Goal: Task Accomplishment & Management: Use online tool/utility

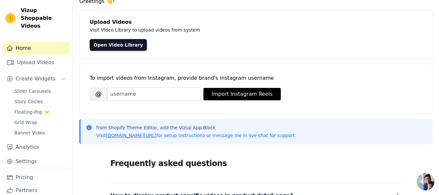
scroll to position [33, 0]
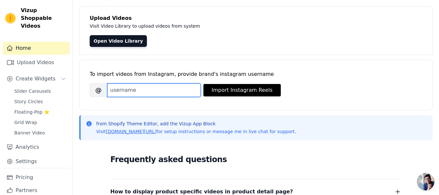
click at [161, 91] on input "Brand's Instagram Username" at bounding box center [154, 90] width 94 height 14
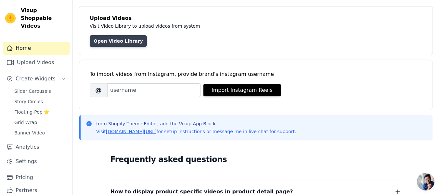
click at [124, 43] on link "Open Video Library" at bounding box center [118, 41] width 57 height 12
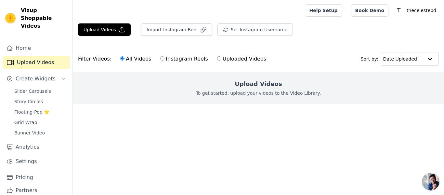
click at [160, 61] on label "Instagram Reels" at bounding box center [184, 59] width 48 height 8
click at [160, 60] on input "Instagram Reels" at bounding box center [162, 58] width 4 height 4
radio input "true"
click at [134, 58] on label "All Videos" at bounding box center [136, 59] width 32 height 8
click at [125, 58] on input "All Videos" at bounding box center [122, 58] width 4 height 4
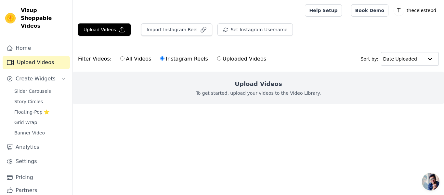
radio input "true"
click at [166, 59] on label "Instagram Reels" at bounding box center [184, 59] width 48 height 8
click at [164, 59] on input "Instagram Reels" at bounding box center [162, 58] width 4 height 4
radio input "true"
click at [175, 31] on button "Import Instagram Reel" at bounding box center [176, 29] width 71 height 12
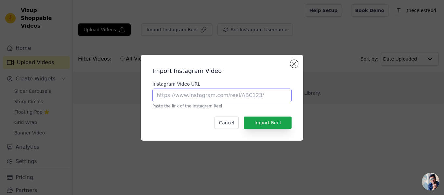
click at [227, 89] on input "Instagram Video URL" at bounding box center [221, 95] width 139 height 14
click at [223, 99] on input "Instagram Video URL" at bounding box center [221, 95] width 139 height 14
paste input "[URL][DOMAIN_NAME]"
type input "[URL][DOMAIN_NAME]"
paste input "[URL][DOMAIN_NAME]"
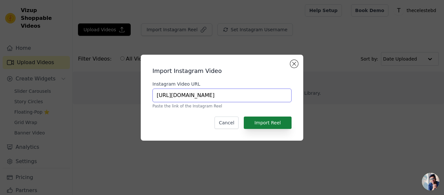
type input "[URL][DOMAIN_NAME]"
click at [266, 125] on button "Import Reel" at bounding box center [268, 122] width 48 height 12
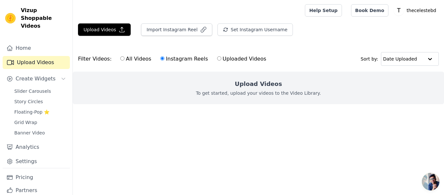
click at [219, 59] on label "Uploaded Videos" at bounding box center [242, 59] width 50 height 8
click at [219, 59] on input "Uploaded Videos" at bounding box center [219, 58] width 4 height 4
radio input "true"
click at [178, 61] on label "Instagram Reels" at bounding box center [184, 59] width 48 height 8
click at [164, 60] on input "Instagram Reels" at bounding box center [162, 58] width 4 height 4
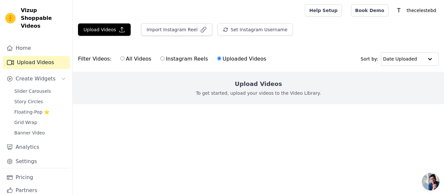
radio input "true"
click at [138, 60] on label "All Videos" at bounding box center [136, 59] width 32 height 8
click at [125, 60] on input "All Videos" at bounding box center [122, 58] width 4 height 4
radio input "true"
click at [98, 60] on div "Filter Videos: All Videos Instagram Reels Uploaded Videos" at bounding box center [174, 58] width 192 height 15
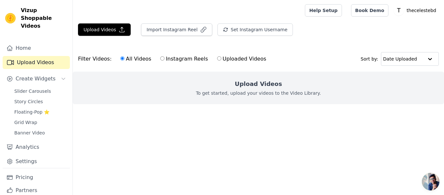
click at [126, 61] on label "All Videos" at bounding box center [136, 59] width 32 height 8
click at [125, 60] on input "All Videos" at bounding box center [122, 58] width 4 height 4
click at [181, 34] on button "Import Instagram Reel" at bounding box center [176, 29] width 71 height 12
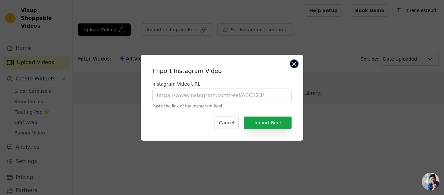
click at [296, 65] on button "Close modal" at bounding box center [294, 64] width 8 height 8
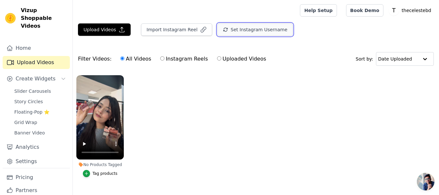
click at [247, 31] on button "Set Instagram Username" at bounding box center [254, 29] width 75 height 12
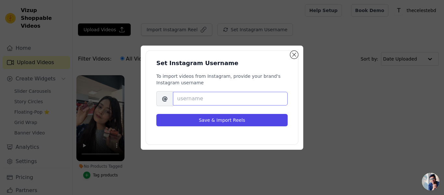
click at [209, 99] on input "Brand's Instagram Username" at bounding box center [230, 99] width 115 height 14
paste input "[URL][DOMAIN_NAME]"
drag, startPoint x: 247, startPoint y: 99, endPoint x: 145, endPoint y: 99, distance: 102.4
click at [145, 99] on div "Set Instagram Username To import videos from Instagram, provide your brand's In…" at bounding box center [222, 98] width 163 height 104
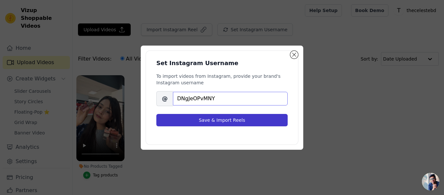
type input "DNgJeOPvMNY"
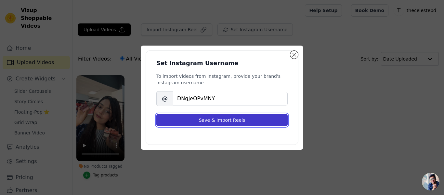
click at [239, 119] on button "Save & Import Reels" at bounding box center [221, 120] width 131 height 12
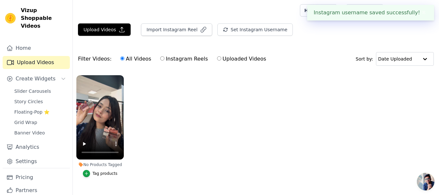
click at [257, 101] on ul "No Products Tagged Tag products" at bounding box center [256, 133] width 366 height 122
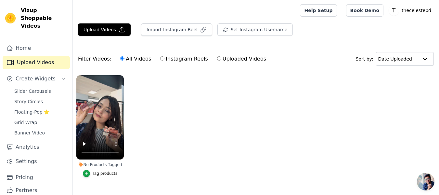
click at [168, 60] on label "Instagram Reels" at bounding box center [184, 59] width 48 height 8
click at [164, 60] on input "Instagram Reels" at bounding box center [162, 58] width 4 height 4
radio input "true"
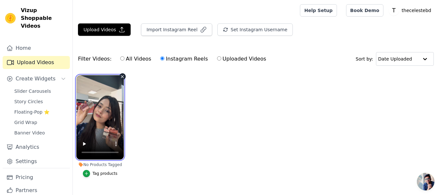
click at [102, 111] on video at bounding box center [99, 117] width 47 height 84
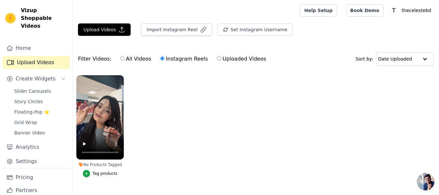
click at [136, 61] on label "All Videos" at bounding box center [136, 59] width 32 height 8
click at [125, 60] on input "All Videos" at bounding box center [122, 58] width 4 height 4
radio input "true"
click at [51, 75] on span "Create Widgets" at bounding box center [36, 79] width 40 height 8
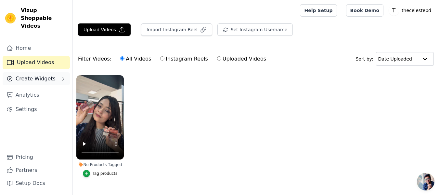
click at [50, 75] on span "Create Widgets" at bounding box center [36, 79] width 40 height 8
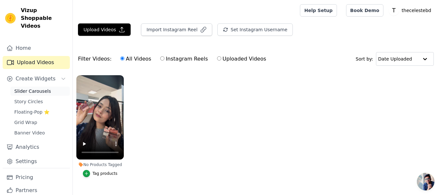
click at [37, 88] on span "Slider Carousels" at bounding box center [32, 91] width 37 height 7
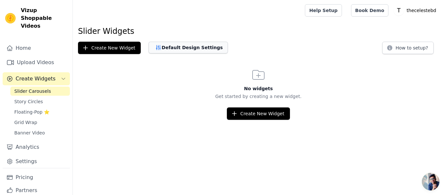
click at [185, 52] on button "Default Design Settings" at bounding box center [188, 48] width 79 height 12
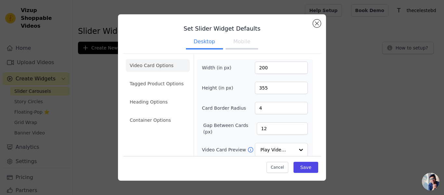
click at [227, 38] on button "Mobile" at bounding box center [242, 42] width 33 height 14
click at [202, 42] on button "Desktop" at bounding box center [204, 42] width 37 height 14
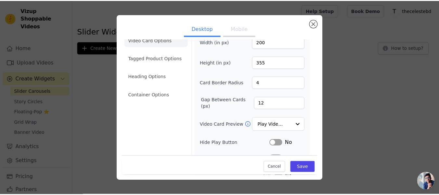
scroll to position [33, 0]
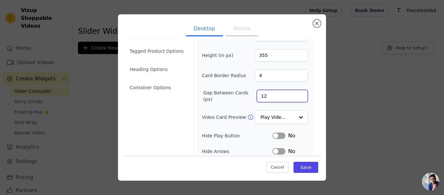
click at [283, 99] on input "12" at bounding box center [282, 96] width 51 height 12
click at [294, 117] on div at bounding box center [300, 117] width 13 height 13
click at [294, 116] on div at bounding box center [300, 117] width 13 height 13
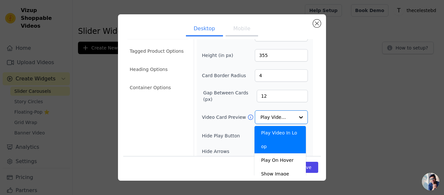
click at [371, 115] on div "Set Slider Widget Defaults Desktop Mobile Video Card Options Tagged Product Opt…" at bounding box center [221, 97] width 423 height 187
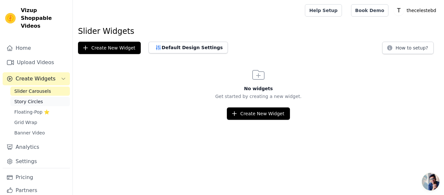
click at [33, 98] on span "Story Circles" at bounding box center [28, 101] width 29 height 7
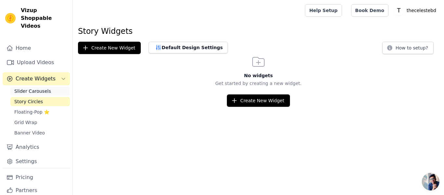
click at [43, 88] on span "Slider Carousels" at bounding box center [32, 91] width 37 height 7
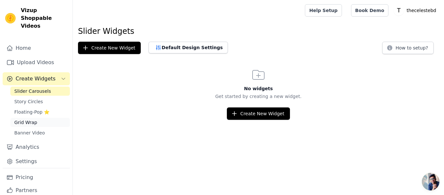
click at [27, 119] on link "Grid Wrap" at bounding box center [39, 122] width 59 height 9
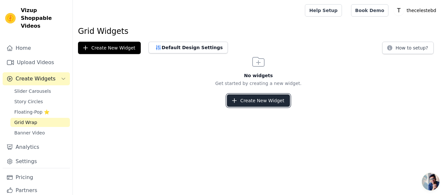
click at [278, 101] on button "Create New Widget" at bounding box center [258, 100] width 63 height 12
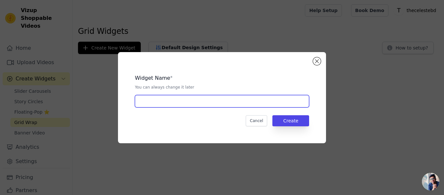
click at [224, 100] on input "text" at bounding box center [222, 101] width 174 height 12
type input "insta video"
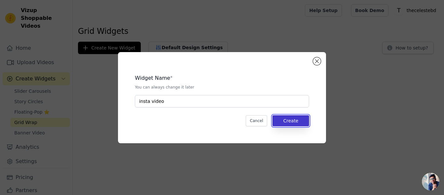
click at [299, 119] on button "Create" at bounding box center [290, 120] width 37 height 11
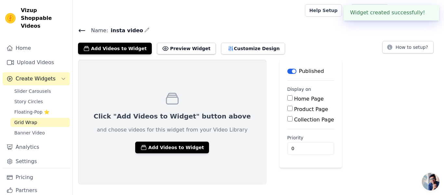
click at [287, 110] on input "Product Page" at bounding box center [289, 108] width 5 height 5
checkbox input "true"
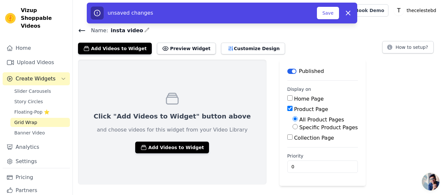
click at [293, 125] on input "Specific Product Pages" at bounding box center [295, 126] width 5 height 5
radio input "true"
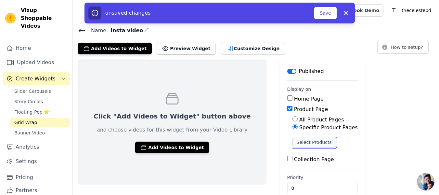
click at [293, 143] on button "Select Products" at bounding box center [315, 142] width 44 height 11
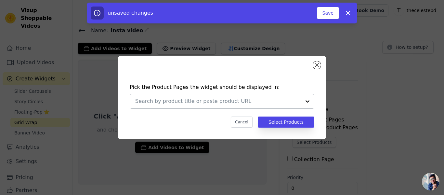
click at [307, 102] on div at bounding box center [307, 101] width 13 height 14
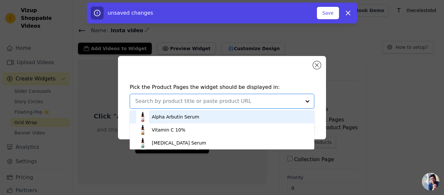
click at [270, 112] on div "Alpha Arbutin Serum" at bounding box center [222, 116] width 172 height 13
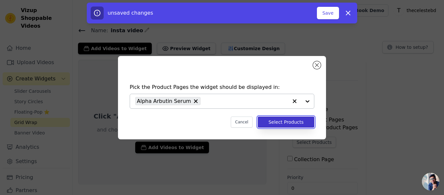
click at [300, 121] on button "Select Products" at bounding box center [286, 121] width 57 height 11
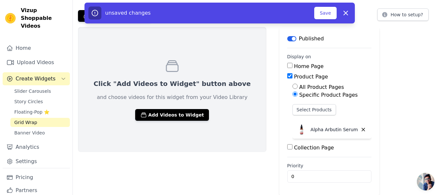
scroll to position [33, 0]
click at [179, 114] on button "Add Videos to Widget" at bounding box center [172, 115] width 74 height 12
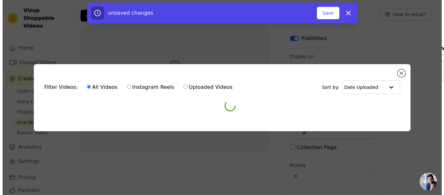
scroll to position [0, 0]
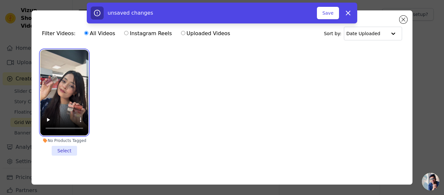
click at [70, 75] on video at bounding box center [64, 92] width 48 height 85
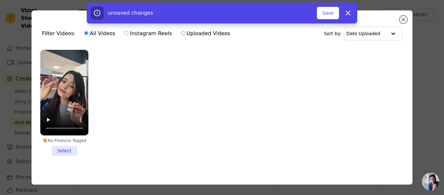
click at [67, 145] on li "No Products Tagged Select" at bounding box center [64, 103] width 48 height 106
click at [0, 0] on input "No Products Tagged Select" at bounding box center [0, 0] width 0 height 0
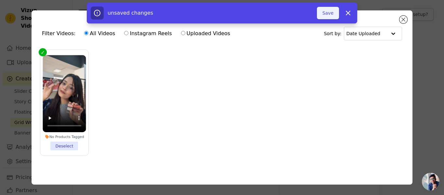
click at [332, 14] on button "Save" at bounding box center [328, 13] width 22 height 12
click at [329, 13] on button "Save" at bounding box center [328, 13] width 22 height 12
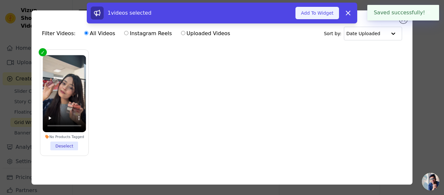
click at [317, 13] on button "Add To Widget" at bounding box center [318, 13] width 44 height 12
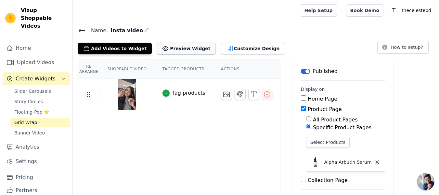
click at [182, 52] on button "Preview Widget" at bounding box center [186, 49] width 59 height 12
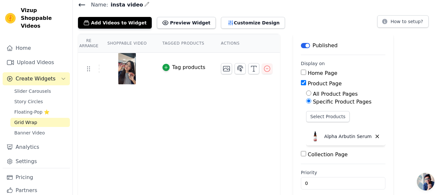
scroll to position [33, 0]
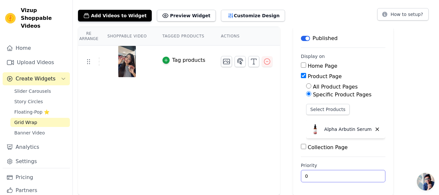
click at [333, 176] on input "0" at bounding box center [343, 176] width 85 height 12
click at [360, 177] on input "0" at bounding box center [343, 176] width 85 height 12
click at [360, 172] on input "0" at bounding box center [343, 176] width 85 height 12
click at [359, 176] on input "0" at bounding box center [343, 176] width 85 height 12
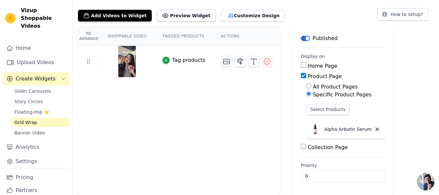
click at [202, 131] on div "Re Arrange Shoppable Video Tagged Products Actions Tag products" at bounding box center [179, 111] width 202 height 168
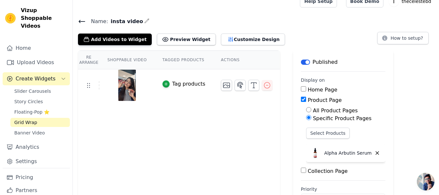
scroll to position [0, 0]
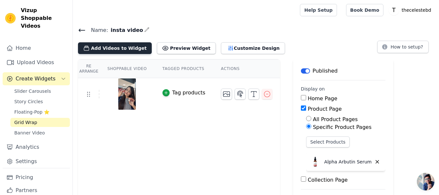
click at [126, 48] on button "Add Videos to Widget" at bounding box center [115, 48] width 74 height 12
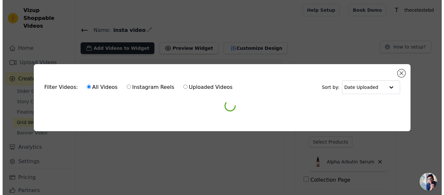
scroll to position [0, 0]
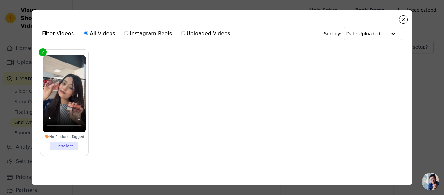
click at [148, 37] on label "Instagram Reels" at bounding box center [148, 33] width 48 height 8
click at [128, 35] on input "Instagram Reels" at bounding box center [126, 33] width 4 height 4
radio input "true"
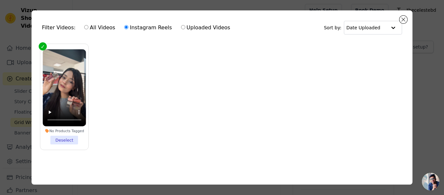
scroll to position [8, 0]
click at [143, 30] on label "Instagram Reels" at bounding box center [148, 27] width 48 height 8
click at [128, 29] on input "Instagram Reels" at bounding box center [126, 27] width 4 height 4
click at [143, 30] on label "Instagram Reels" at bounding box center [148, 27] width 48 height 8
click at [128, 29] on input "Instagram Reels" at bounding box center [126, 27] width 4 height 4
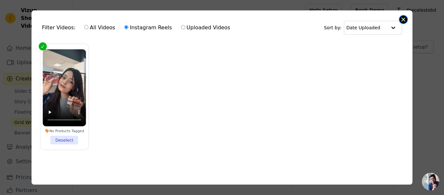
drag, startPoint x: 402, startPoint y: 18, endPoint x: 393, endPoint y: 21, distance: 9.6
click at [402, 18] on button "Close modal" at bounding box center [404, 20] width 8 height 8
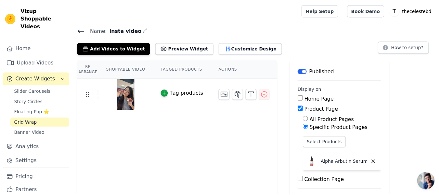
scroll to position [0, 0]
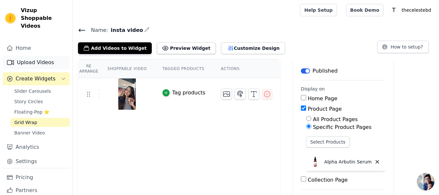
click at [35, 56] on link "Upload Videos" at bounding box center [36, 62] width 67 height 13
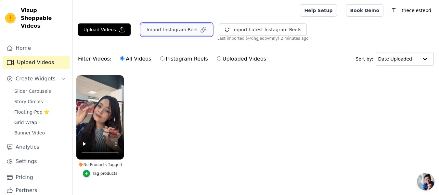
click at [170, 34] on button "Import Instagram Reel" at bounding box center [176, 29] width 71 height 12
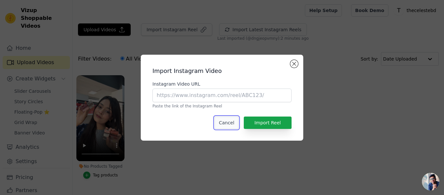
click at [231, 120] on button "Cancel" at bounding box center [227, 122] width 24 height 12
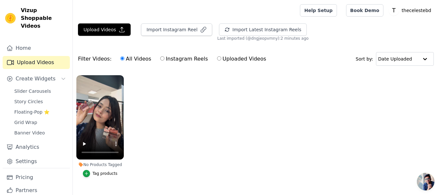
click at [174, 59] on label "Instagram Reels" at bounding box center [184, 59] width 48 height 8
click at [164, 59] on input "Instagram Reels" at bounding box center [162, 58] width 4 height 4
radio input "true"
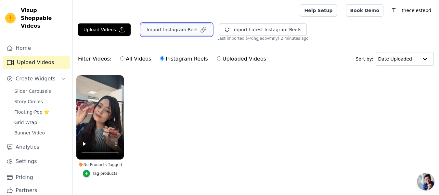
click at [183, 34] on button "Import Instagram Reel" at bounding box center [176, 29] width 71 height 12
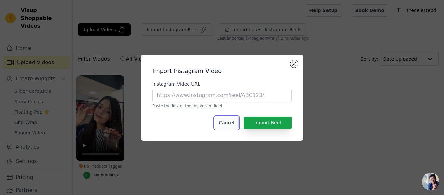
click at [231, 126] on button "Cancel" at bounding box center [227, 122] width 24 height 12
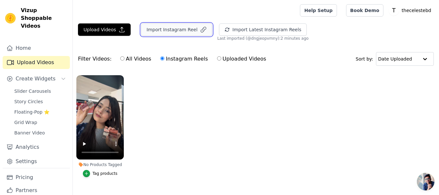
click at [182, 25] on button "Import Instagram Reel" at bounding box center [176, 29] width 71 height 12
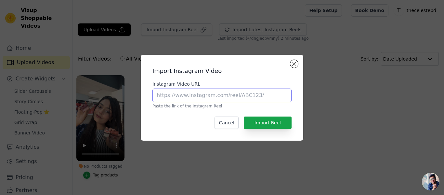
click at [215, 99] on input "Instagram Video URL" at bounding box center [221, 95] width 139 height 14
paste input "[URL][DOMAIN_NAME]"
type input "[URL][DOMAIN_NAME]"
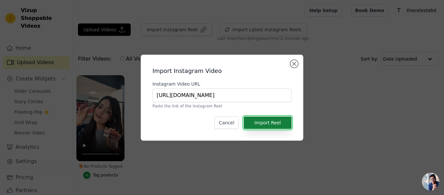
click at [267, 123] on button "Import Reel" at bounding box center [268, 122] width 48 height 12
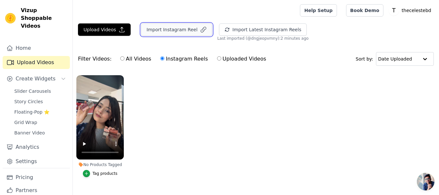
click at [177, 33] on button "Import Instagram Reel" at bounding box center [176, 29] width 71 height 12
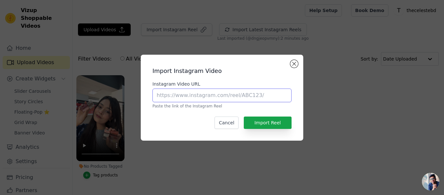
click at [208, 99] on input "Instagram Video URL" at bounding box center [221, 95] width 139 height 14
paste input "[URL][DOMAIN_NAME]"
type input "[URL][DOMAIN_NAME]"
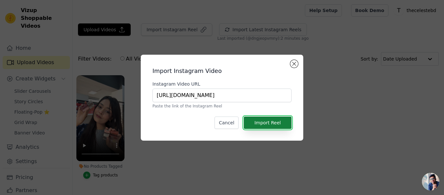
click at [275, 121] on button "Import Reel" at bounding box center [268, 122] width 48 height 12
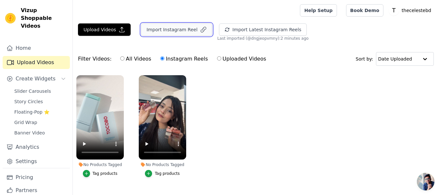
click at [187, 33] on button "Import Instagram Reel" at bounding box center [176, 29] width 71 height 12
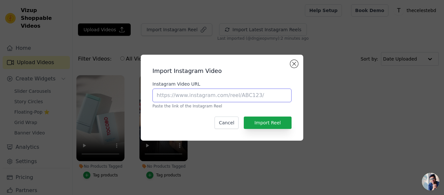
click at [230, 97] on input "Instagram Video URL" at bounding box center [221, 95] width 139 height 14
paste input "[URL][DOMAIN_NAME]"
type input "[URL][DOMAIN_NAME]"
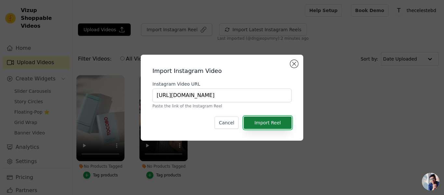
click at [275, 118] on button "Import Reel" at bounding box center [268, 122] width 48 height 12
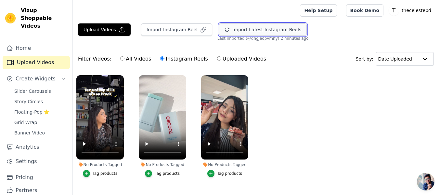
click at [228, 31] on button "Import Latest Instagram Reels" at bounding box center [263, 29] width 88 height 12
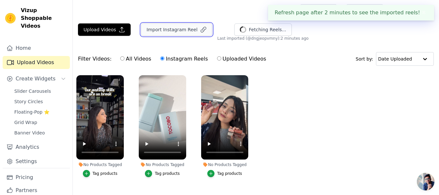
click at [180, 31] on button "Import Instagram Reel" at bounding box center [176, 29] width 71 height 12
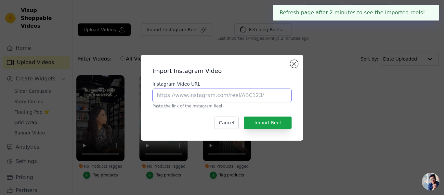
click at [208, 99] on input "Instagram Video URL" at bounding box center [221, 95] width 139 height 14
paste input "[URL][DOMAIN_NAME]"
type input "[URL][DOMAIN_NAME]"
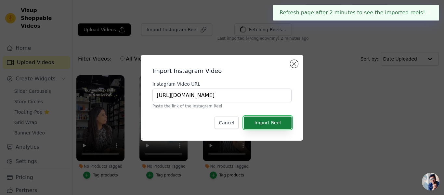
click at [281, 122] on button "Import Reel" at bounding box center [268, 122] width 48 height 12
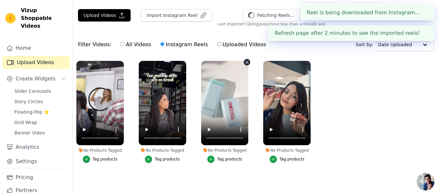
scroll to position [18, 0]
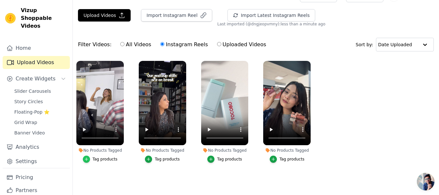
click at [88, 157] on icon "button" at bounding box center [86, 159] width 5 height 5
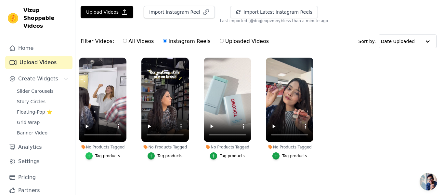
scroll to position [0, 0]
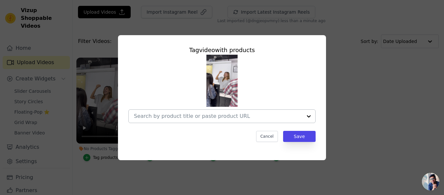
click at [179, 117] on input "No Products Tagged Tag video with products Cancel Save Tag products" at bounding box center [218, 116] width 168 height 6
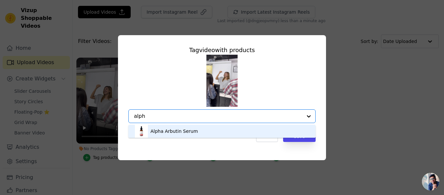
type input "alpha"
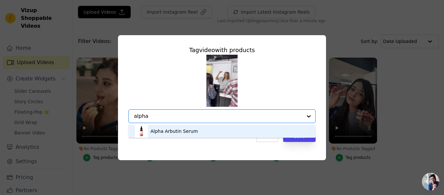
click at [172, 128] on div "Alpha Arbutin Serum" at bounding box center [174, 131] width 47 height 7
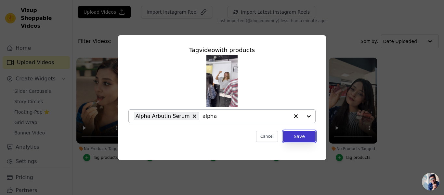
click at [306, 137] on button "Save" at bounding box center [299, 136] width 33 height 11
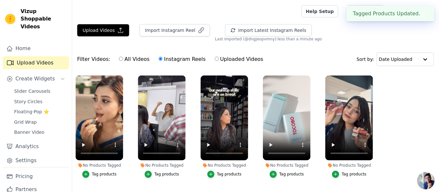
scroll to position [18, 0]
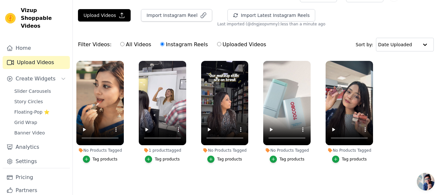
click at [167, 149] on div "1 product tagged" at bounding box center [162, 150] width 47 height 5
click at [159, 156] on div "Tag products" at bounding box center [167, 158] width 25 height 5
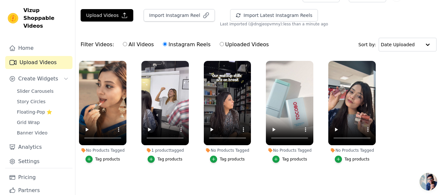
scroll to position [0, 0]
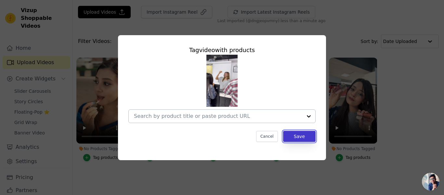
click at [299, 134] on button "Save" at bounding box center [299, 136] width 33 height 11
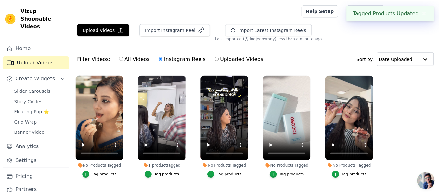
scroll to position [18, 0]
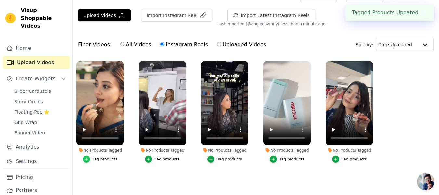
click at [85, 155] on div "button" at bounding box center [86, 158] width 7 height 7
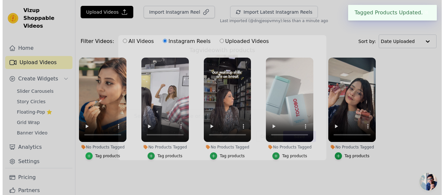
scroll to position [0, 0]
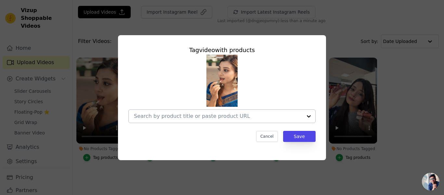
click at [311, 119] on div at bounding box center [308, 116] width 13 height 13
click at [96, 161] on div "Tag video with products Cancel Save" at bounding box center [221, 98] width 423 height 146
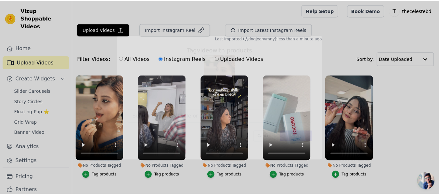
scroll to position [18, 0]
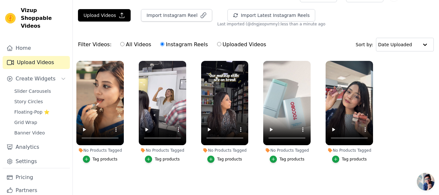
click at [112, 157] on div "Tag products" at bounding box center [105, 158] width 25 height 5
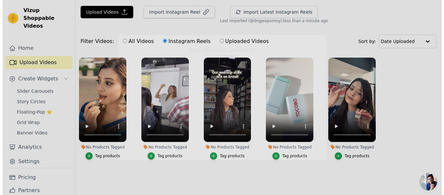
scroll to position [0, 0]
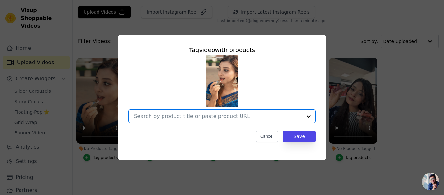
click at [297, 115] on input "No Products Tagged Tag video with products Option undefined, selected. Select i…" at bounding box center [218, 116] width 168 height 6
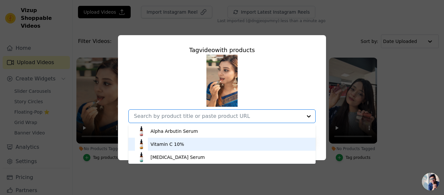
click at [185, 149] on div "Vitamin C 10%" at bounding box center [222, 144] width 174 height 13
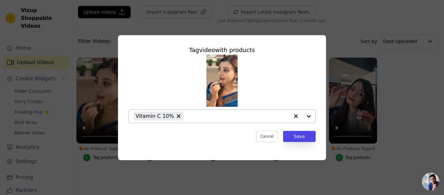
click at [311, 117] on div at bounding box center [302, 116] width 26 height 13
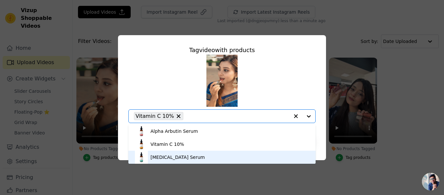
click at [228, 151] on div "[MEDICAL_DATA] Serum" at bounding box center [222, 157] width 174 height 13
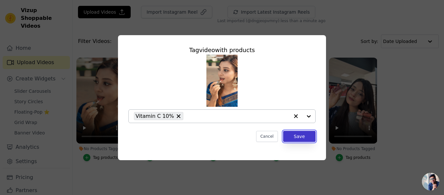
click at [299, 136] on button "Save" at bounding box center [299, 136] width 33 height 11
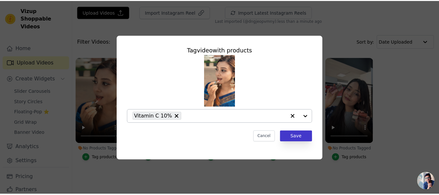
scroll to position [18, 0]
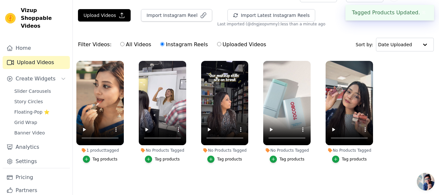
click at [106, 148] on div "1 product tagged" at bounding box center [99, 150] width 47 height 5
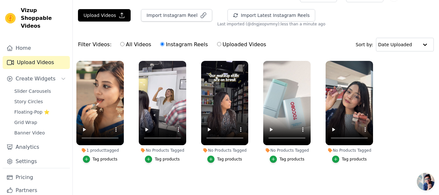
click at [100, 156] on div "Tag products" at bounding box center [105, 158] width 25 height 5
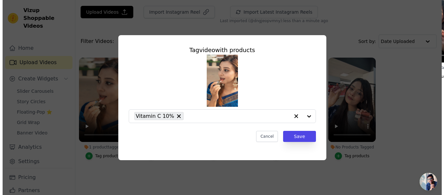
scroll to position [0, 0]
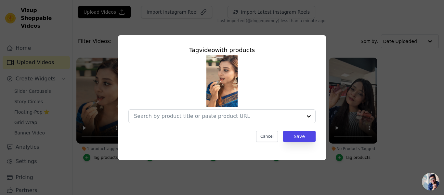
click at [412, 16] on div "Tag video with products Cancel Save" at bounding box center [222, 97] width 444 height 195
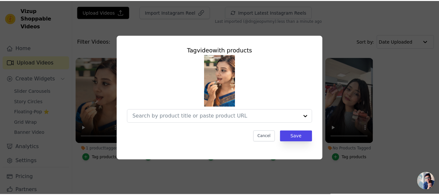
scroll to position [18, 0]
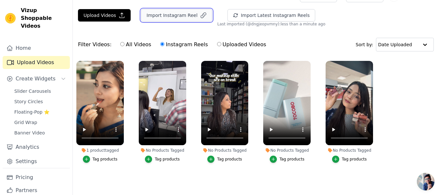
click at [177, 14] on button "Import Instagram Reel" at bounding box center [176, 15] width 71 height 12
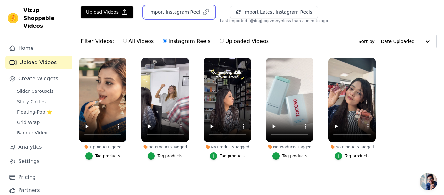
scroll to position [0, 0]
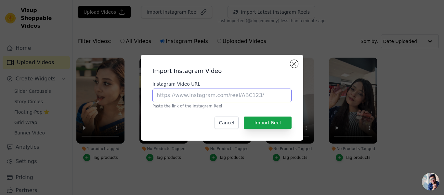
click at [228, 93] on input "Instagram Video URL" at bounding box center [221, 95] width 139 height 14
paste input "[URL][DOMAIN_NAME]"
type input "[URL][DOMAIN_NAME]"
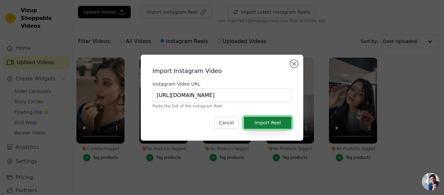
click at [268, 119] on button "Import Reel" at bounding box center [268, 122] width 48 height 12
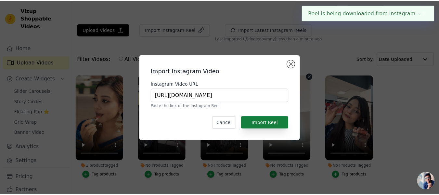
scroll to position [18, 0]
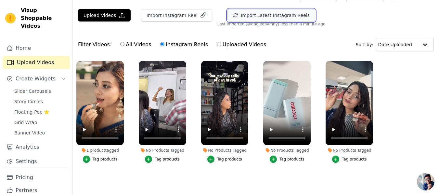
click at [233, 13] on icon "button" at bounding box center [235, 15] width 5 height 5
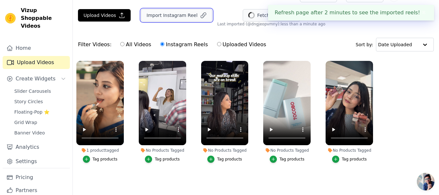
click at [162, 10] on button "Import Instagram Reel" at bounding box center [176, 15] width 71 height 12
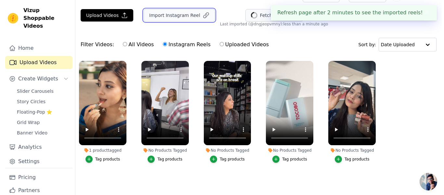
scroll to position [0, 0]
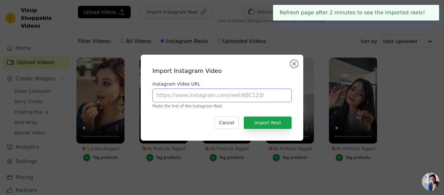
click at [203, 90] on input "Instagram Video URL" at bounding box center [221, 95] width 139 height 14
paste input "[URL][DOMAIN_NAME]"
type input "[URL][DOMAIN_NAME]"
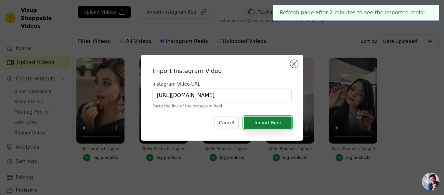
click at [282, 127] on button "Import Reel" at bounding box center [268, 122] width 48 height 12
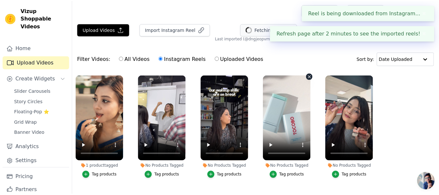
scroll to position [18, 0]
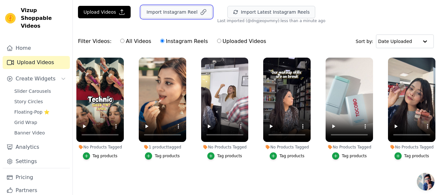
click at [177, 16] on button "Import Instagram Reel" at bounding box center [176, 12] width 71 height 12
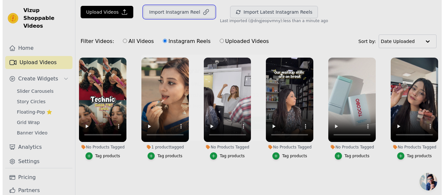
scroll to position [0, 0]
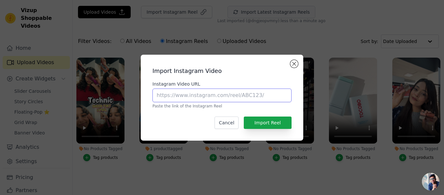
click at [207, 99] on input "Instagram Video URL" at bounding box center [221, 95] width 139 height 14
paste input "[URL][DOMAIN_NAME]"
type input "[URL][DOMAIN_NAME]"
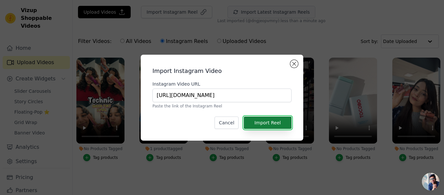
click at [268, 121] on button "Import Reel" at bounding box center [268, 122] width 48 height 12
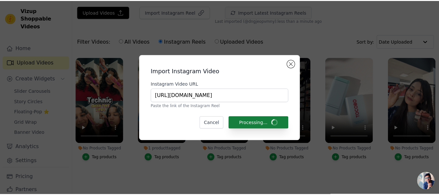
scroll to position [18, 0]
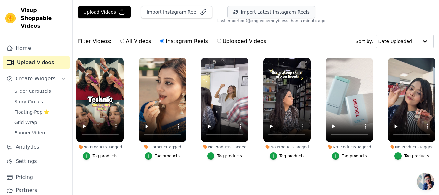
click at [124, 44] on label "All Videos" at bounding box center [136, 41] width 32 height 8
click at [124, 43] on input "All Videos" at bounding box center [122, 41] width 4 height 4
radio input "true"
click at [160, 42] on input "Instagram Reels" at bounding box center [162, 41] width 4 height 4
radio input "true"
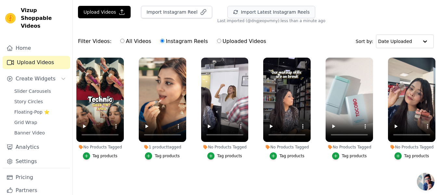
click at [99, 43] on div "Filter Videos: All Videos Instagram Reels Uploaded Videos" at bounding box center [174, 41] width 192 height 15
click at [130, 43] on label "All Videos" at bounding box center [136, 41] width 32 height 8
click at [125, 43] on input "All Videos" at bounding box center [122, 41] width 4 height 4
radio input "true"
click at [170, 44] on label "Instagram Reels" at bounding box center [184, 41] width 48 height 8
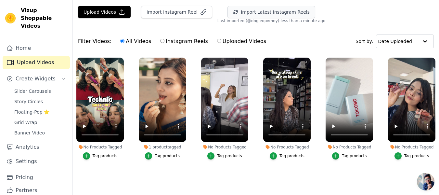
click at [164, 43] on input "Instagram Reels" at bounding box center [162, 41] width 4 height 4
radio input "true"
click at [189, 44] on label "Instagram Reels" at bounding box center [184, 41] width 48 height 8
click at [164, 43] on input "Instagram Reels" at bounding box center [162, 41] width 4 height 4
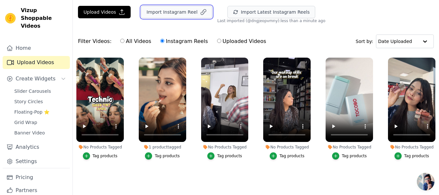
click at [170, 13] on button "Import Instagram Reel" at bounding box center [176, 12] width 71 height 12
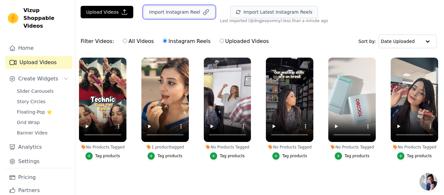
scroll to position [0, 0]
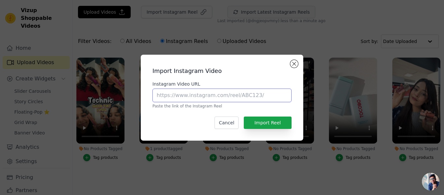
click at [191, 96] on input "Instagram Video URL" at bounding box center [221, 95] width 139 height 14
paste input "[URL][DOMAIN_NAME]"
type input "[URL][DOMAIN_NAME]"
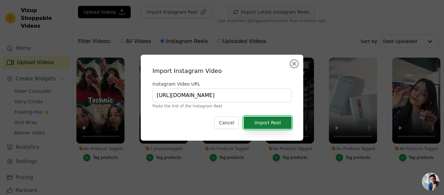
click at [271, 121] on button "Import Reel" at bounding box center [268, 122] width 48 height 12
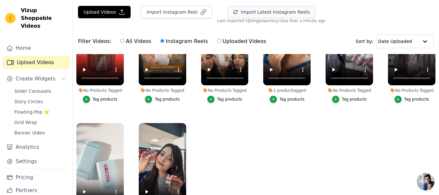
scroll to position [65, 0]
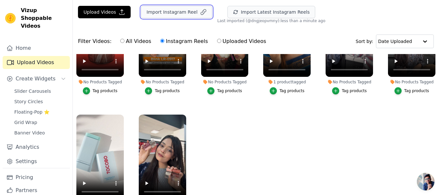
click at [167, 13] on button "Import Instagram Reel" at bounding box center [176, 12] width 71 height 12
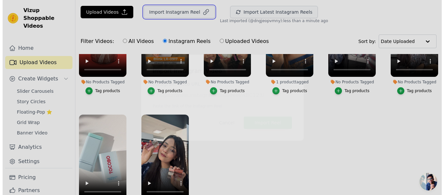
scroll to position [0, 0]
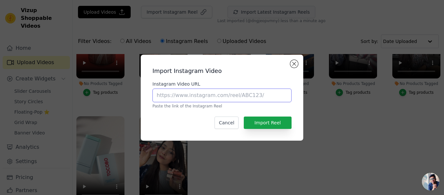
click at [203, 91] on input "Instagram Video URL" at bounding box center [221, 95] width 139 height 14
paste input "[URL][DOMAIN_NAME]"
type input "[URL][DOMAIN_NAME]"
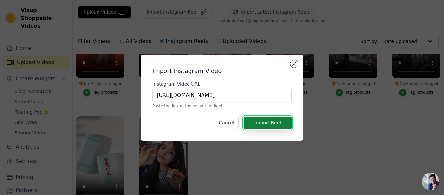
click at [271, 123] on button "Import Reel" at bounding box center [268, 122] width 48 height 12
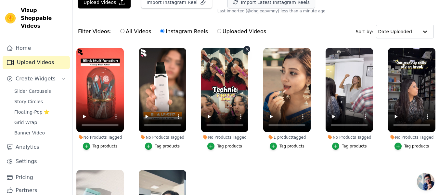
scroll to position [1, 0]
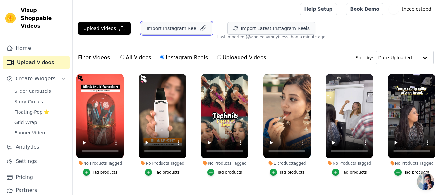
click at [177, 27] on button "Import Instagram Reel" at bounding box center [176, 28] width 71 height 12
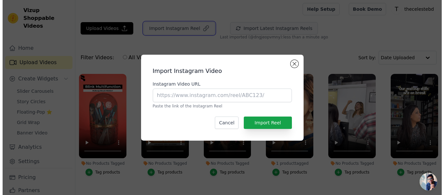
scroll to position [0, 0]
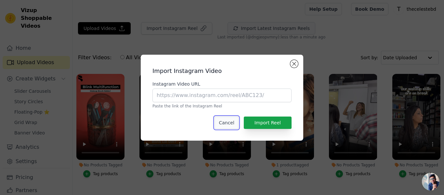
click at [226, 117] on button "Cancel" at bounding box center [227, 122] width 24 height 12
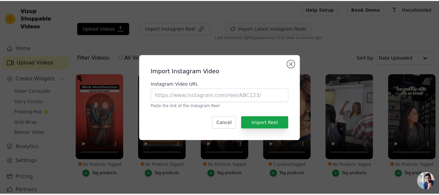
scroll to position [1, 0]
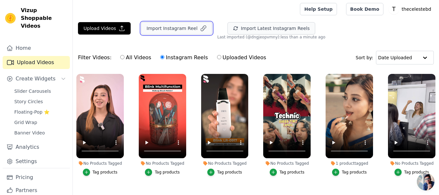
click at [200, 31] on icon "button" at bounding box center [203, 28] width 7 height 7
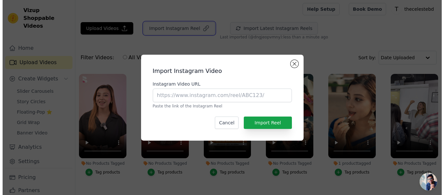
scroll to position [0, 0]
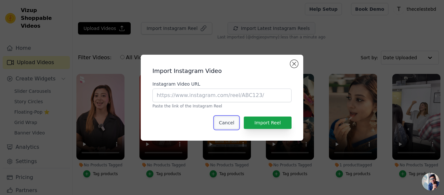
click at [227, 124] on button "Cancel" at bounding box center [227, 122] width 24 height 12
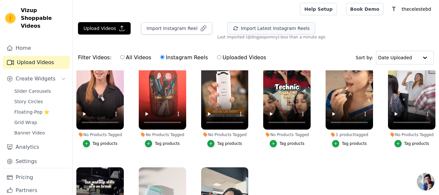
scroll to position [33, 0]
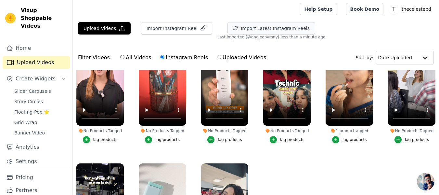
click at [99, 129] on div "No Products Tagged" at bounding box center [99, 130] width 47 height 5
click at [94, 138] on div "Tag products" at bounding box center [105, 139] width 25 height 5
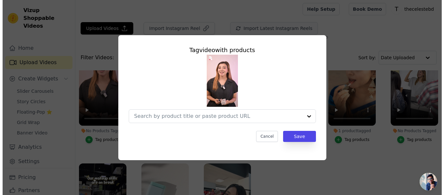
scroll to position [0, 0]
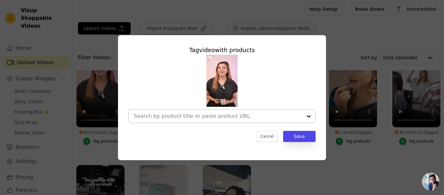
click at [163, 116] on input "No Products Tagged Tag video with products Cancel Save Tag products" at bounding box center [218, 116] width 168 height 6
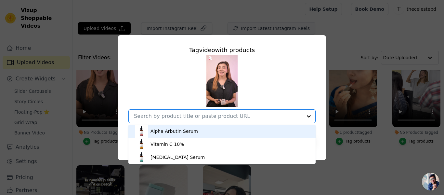
click at [167, 129] on div "Alpha Arbutin Serum" at bounding box center [174, 131] width 47 height 7
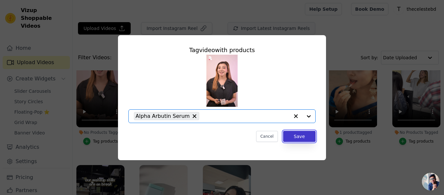
click at [300, 135] on button "Save" at bounding box center [299, 136] width 33 height 11
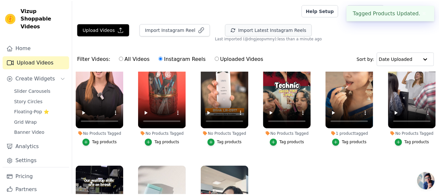
scroll to position [1, 0]
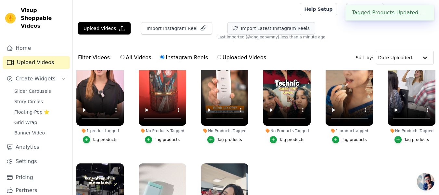
click at [167, 138] on div "Tag products" at bounding box center [167, 139] width 25 height 5
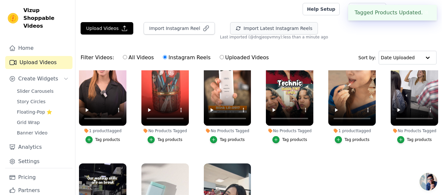
scroll to position [0, 0]
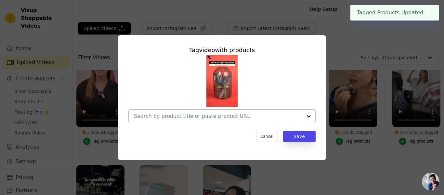
click at [241, 119] on input "No Products Tagged Tag video with products Cancel Save Tag products" at bounding box center [218, 116] width 168 height 6
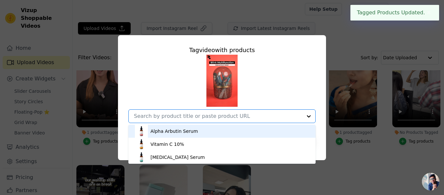
click at [215, 133] on div "Alpha Arbutin Serum" at bounding box center [222, 131] width 174 height 13
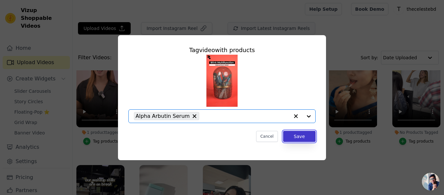
click at [303, 138] on button "Save" at bounding box center [299, 136] width 33 height 11
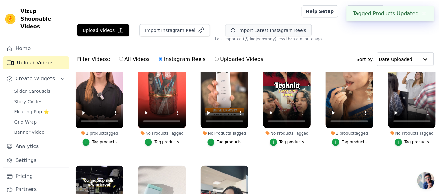
scroll to position [1, 0]
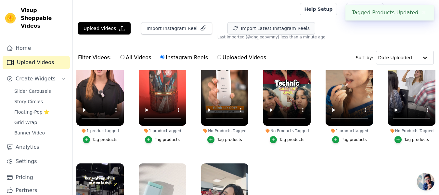
click at [229, 139] on div "Tag products" at bounding box center [229, 139] width 25 height 5
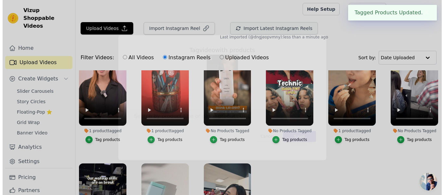
scroll to position [0, 0]
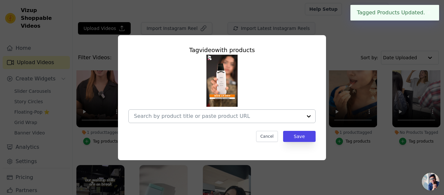
click at [235, 121] on div at bounding box center [218, 116] width 168 height 13
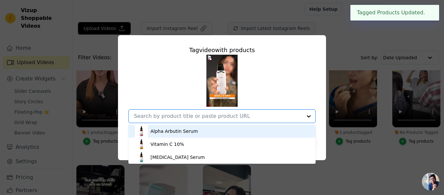
click at [219, 131] on div "Alpha Arbutin Serum" at bounding box center [222, 131] width 174 height 13
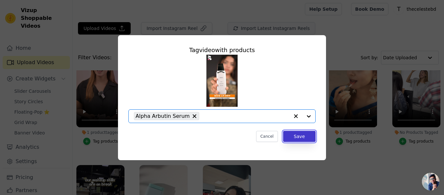
click at [301, 139] on button "Save" at bounding box center [299, 136] width 33 height 11
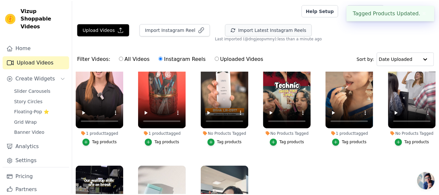
scroll to position [1, 0]
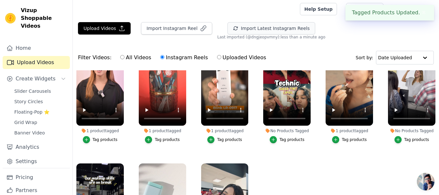
click at [294, 139] on div "Tag products" at bounding box center [292, 139] width 25 height 5
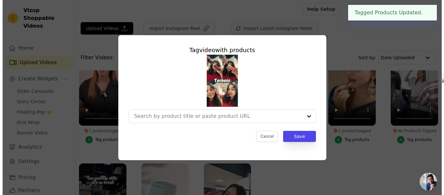
scroll to position [0, 0]
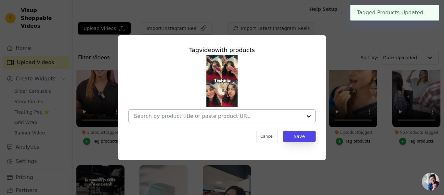
click at [230, 117] on input "No Products Tagged Tag video with products Cancel Save Tag products" at bounding box center [218, 116] width 168 height 6
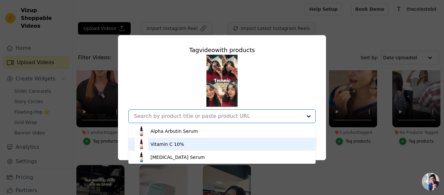
click at [191, 143] on div "Vitamin C 10%" at bounding box center [222, 144] width 174 height 13
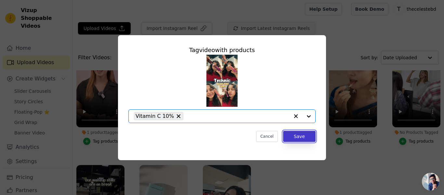
click at [301, 139] on button "Save" at bounding box center [299, 136] width 33 height 11
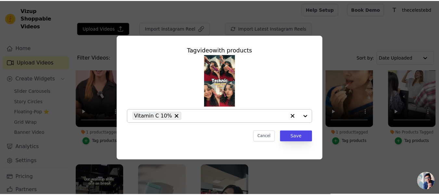
scroll to position [1, 0]
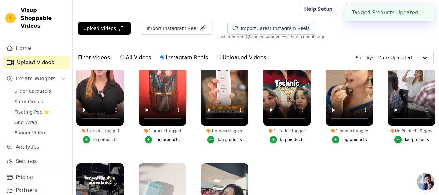
click at [350, 140] on div "Tag products" at bounding box center [354, 139] width 25 height 5
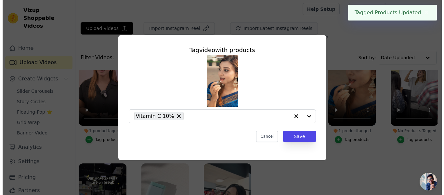
scroll to position [0, 0]
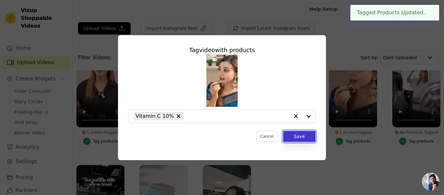
click at [296, 135] on button "Save" at bounding box center [299, 136] width 33 height 11
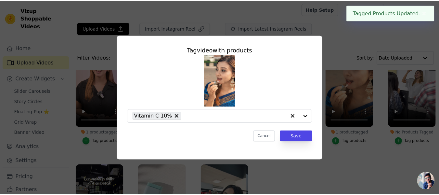
scroll to position [1, 0]
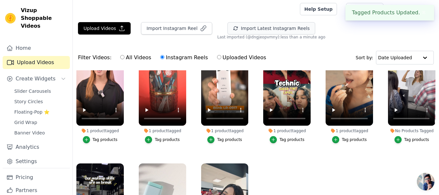
click at [411, 137] on div "Tag products" at bounding box center [416, 139] width 25 height 5
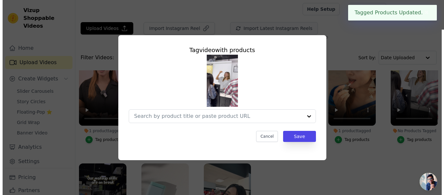
scroll to position [0, 0]
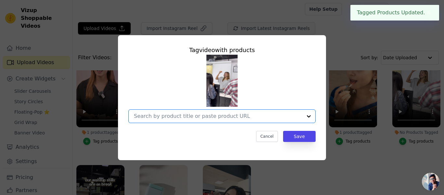
click at [292, 116] on input "No Products Tagged Tag video with products Option undefined, selected. Select i…" at bounding box center [218, 116] width 168 height 6
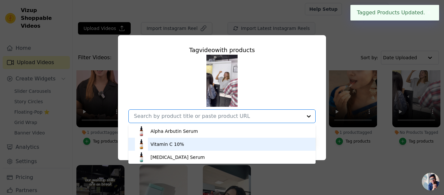
click at [204, 143] on div "Vitamin C 10%" at bounding box center [222, 144] width 174 height 13
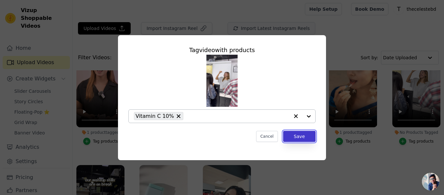
click at [309, 136] on button "Save" at bounding box center [299, 136] width 33 height 11
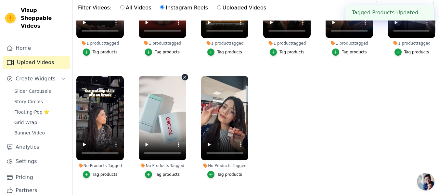
scroll to position [66, 0]
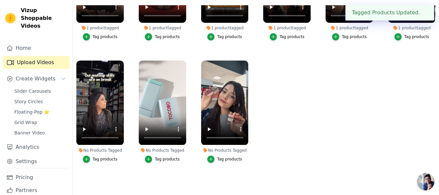
click at [112, 157] on div "Tag products" at bounding box center [105, 158] width 25 height 5
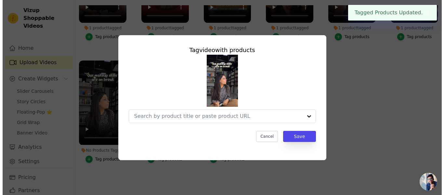
scroll to position [0, 0]
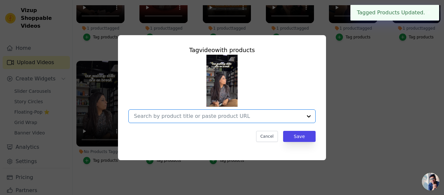
click at [235, 116] on input "No Products Tagged Tag video with products Option undefined, selected. Select i…" at bounding box center [218, 116] width 168 height 6
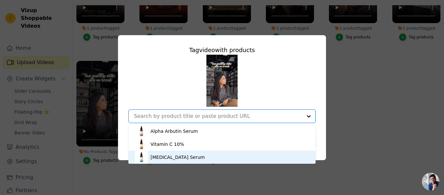
click at [181, 154] on div "[MEDICAL_DATA] Serum" at bounding box center [178, 157] width 54 height 7
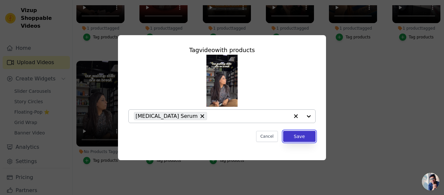
click at [308, 132] on button "Save" at bounding box center [299, 136] width 33 height 11
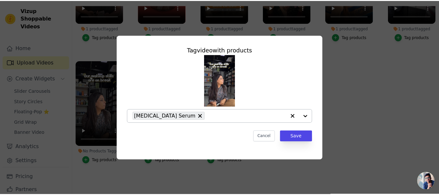
scroll to position [66, 0]
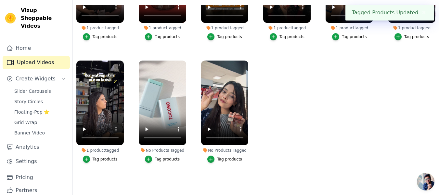
click at [156, 156] on div "Tag products" at bounding box center [167, 158] width 25 height 5
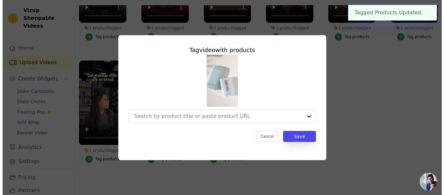
scroll to position [0, 0]
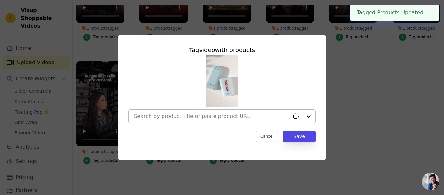
click at [278, 115] on input "No Products Tagged Tag video with products Cancel Save Tag products" at bounding box center [211, 116] width 155 height 6
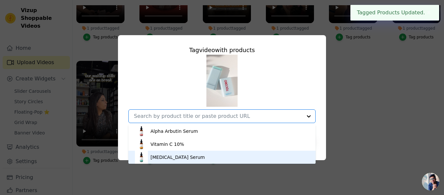
click at [197, 154] on div "[MEDICAL_DATA] Serum" at bounding box center [222, 157] width 174 height 13
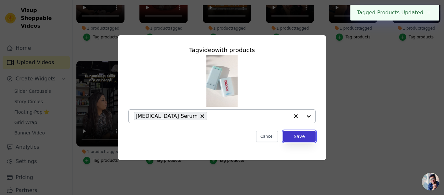
click at [307, 136] on button "Save" at bounding box center [299, 136] width 33 height 11
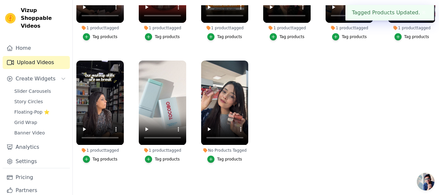
click at [233, 155] on button "Tag products" at bounding box center [224, 158] width 35 height 7
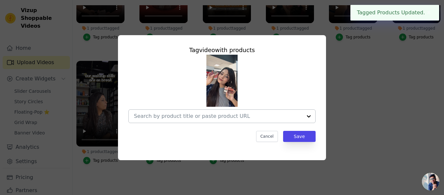
click at [300, 117] on input "No Products Tagged Tag video with products Cancel Save Tag products" at bounding box center [218, 116] width 168 height 6
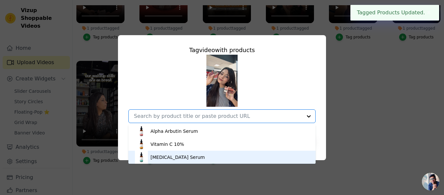
click at [200, 158] on div "[MEDICAL_DATA] Serum" at bounding box center [222, 157] width 174 height 13
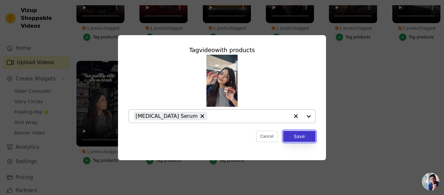
click at [305, 134] on button "Save" at bounding box center [299, 136] width 33 height 11
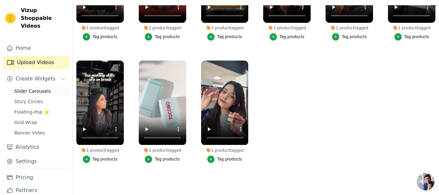
click at [34, 88] on span "Slider Carousels" at bounding box center [32, 91] width 37 height 7
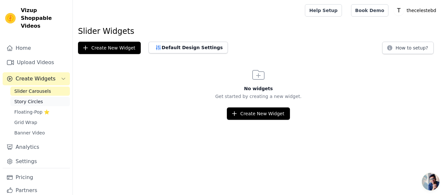
click at [29, 98] on span "Story Circles" at bounding box center [28, 101] width 29 height 7
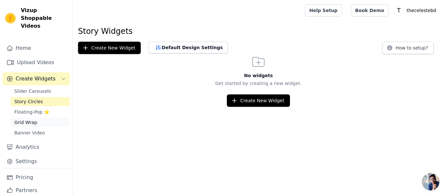
click at [29, 119] on span "Grid Wrap" at bounding box center [25, 122] width 23 height 7
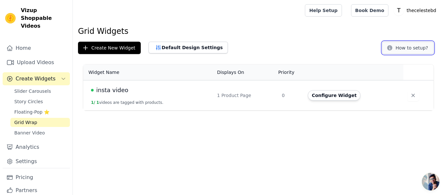
click at [414, 48] on button "How to setup?" at bounding box center [407, 48] width 51 height 12
click at [30, 88] on span "Slider Carousels" at bounding box center [32, 91] width 37 height 7
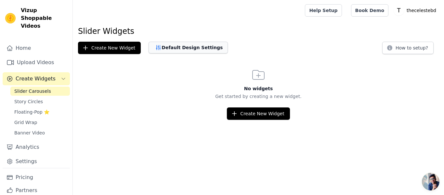
click at [178, 46] on button "Default Design Settings" at bounding box center [188, 48] width 79 height 12
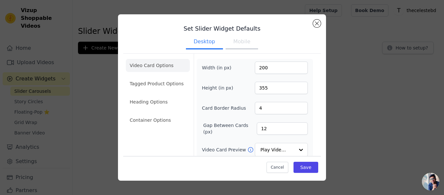
click at [241, 41] on button "Mobile" at bounding box center [242, 42] width 33 height 14
click at [199, 49] on button "Desktop" at bounding box center [204, 42] width 37 height 14
click at [234, 47] on button "Mobile" at bounding box center [242, 42] width 33 height 14
click at [197, 50] on ul "Desktop Mobile" at bounding box center [222, 43] width 198 height 20
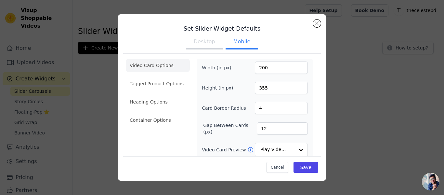
click at [202, 45] on button "Desktop" at bounding box center [204, 42] width 37 height 14
click at [234, 43] on button "Mobile" at bounding box center [242, 42] width 33 height 14
click at [203, 45] on button "Desktop" at bounding box center [204, 42] width 37 height 14
click at [271, 163] on button "Cancel" at bounding box center [278, 167] width 22 height 11
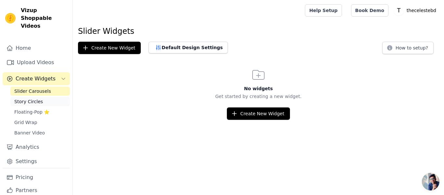
click at [41, 97] on link "Story Circles" at bounding box center [39, 101] width 59 height 9
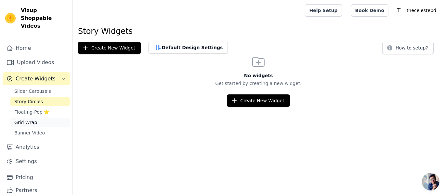
click at [38, 118] on link "Grid Wrap" at bounding box center [39, 122] width 59 height 9
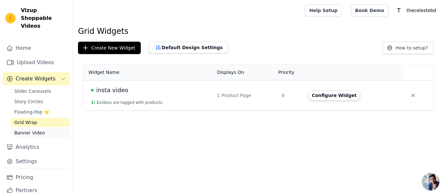
click at [35, 129] on span "Banner Video" at bounding box center [29, 132] width 31 height 7
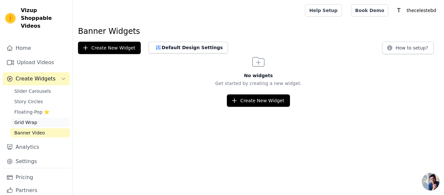
click at [35, 118] on link "Grid Wrap" at bounding box center [39, 122] width 59 height 9
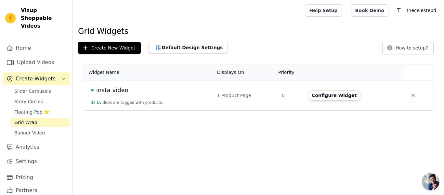
click at [33, 88] on div "Slider Carousels Story Circles Floating-Pop ⭐ Grid Wrap Banner Video" at bounding box center [39, 111] width 59 height 51
click at [41, 88] on span "Slider Carousels" at bounding box center [32, 91] width 37 height 7
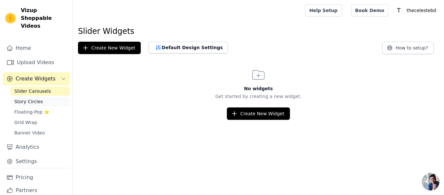
click at [41, 97] on link "Story Circles" at bounding box center [39, 101] width 59 height 9
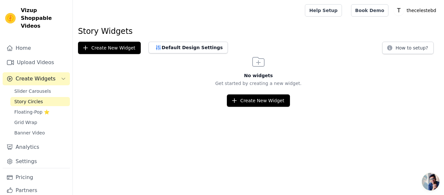
click at [42, 89] on div "Slider Carousels Story Circles Floating-Pop ⭐ Grid Wrap Banner Video" at bounding box center [39, 111] width 59 height 51
click at [42, 88] on span "Slider Carousels" at bounding box center [32, 91] width 37 height 7
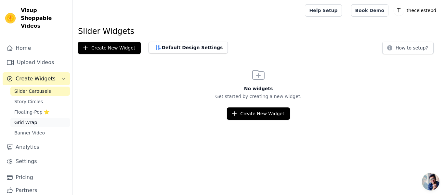
click at [39, 118] on link "Grid Wrap" at bounding box center [39, 122] width 59 height 9
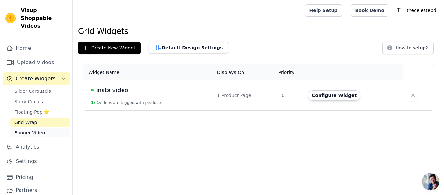
click at [37, 129] on span "Banner Video" at bounding box center [29, 132] width 31 height 7
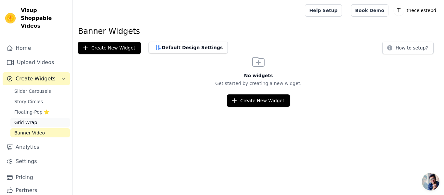
click at [34, 118] on link "Grid Wrap" at bounding box center [39, 122] width 59 height 9
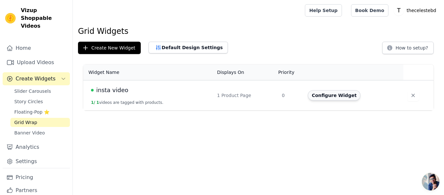
click at [342, 97] on button "Configure Widget" at bounding box center [334, 95] width 53 height 10
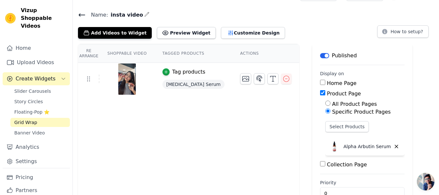
scroll to position [0, 0]
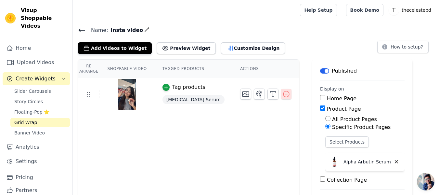
click at [283, 94] on icon "button" at bounding box center [287, 94] width 8 height 8
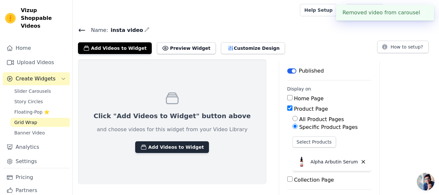
click at [169, 143] on button "Add Videos to Widget" at bounding box center [172, 147] width 74 height 12
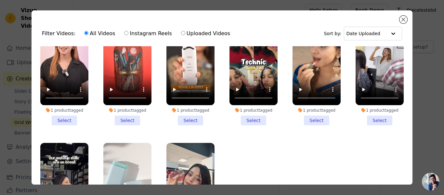
scroll to position [0, 0]
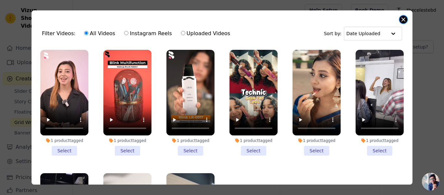
click at [403, 18] on button "Close modal" at bounding box center [404, 20] width 8 height 8
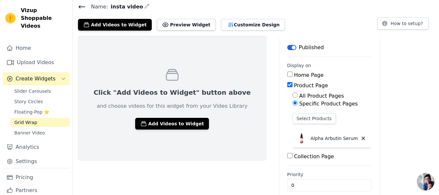
scroll to position [33, 0]
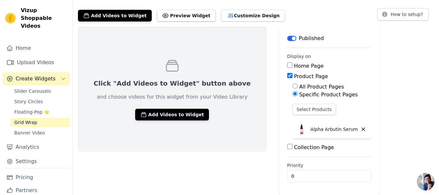
click at [299, 86] on label "All Product Pages" at bounding box center [321, 87] width 45 height 6
click at [293, 86] on input "All Product Pages" at bounding box center [295, 85] width 5 height 5
radio input "true"
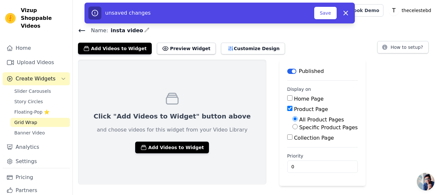
scroll to position [0, 0]
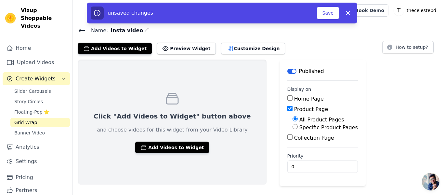
click at [299, 126] on label "Specific Product Pages" at bounding box center [328, 127] width 59 height 6
click at [293, 126] on input "Specific Product Pages" at bounding box center [295, 126] width 5 height 5
radio input "true"
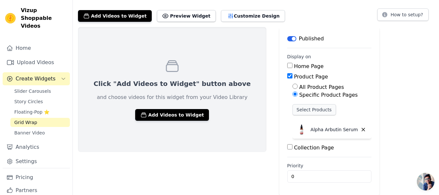
scroll to position [33, 0]
click at [287, 150] on div "Collection Page" at bounding box center [329, 147] width 85 height 8
click at [287, 147] on input "Collection Page" at bounding box center [289, 146] width 5 height 5
checkbox input "true"
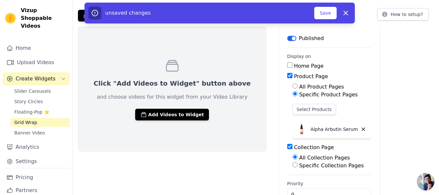
click at [287, 161] on div "All Collection Pages Specific Collection Pages" at bounding box center [329, 162] width 85 height 16
click at [299, 167] on label "Specific Collection Pages" at bounding box center [331, 165] width 65 height 6
click at [293, 167] on input "Specific Collection Pages" at bounding box center [295, 164] width 5 height 5
radio input "true"
click at [299, 167] on label "Specific Collection Pages" at bounding box center [331, 165] width 65 height 6
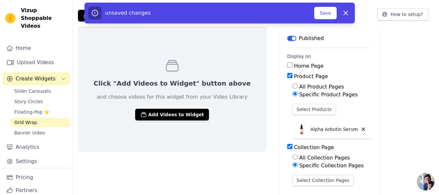
click at [293, 167] on input "Specific Collection Pages" at bounding box center [295, 164] width 5 height 5
click at [287, 148] on input "Collection Page" at bounding box center [289, 146] width 5 height 5
checkbox input "false"
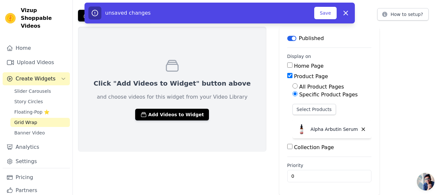
click at [299, 133] on div "Alpha Arbutin Serum" at bounding box center [332, 129] width 79 height 18
click at [184, 120] on div "Click "Add Videos to Widget" button above and choose videos for this widget fro…" at bounding box center [172, 89] width 189 height 125
click at [185, 115] on button "Add Videos to Widget" at bounding box center [172, 115] width 74 height 12
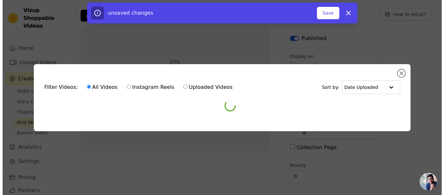
scroll to position [0, 0]
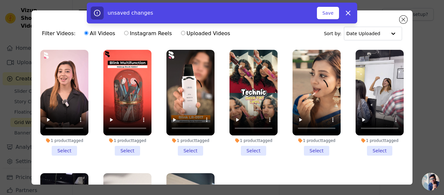
click at [65, 150] on li "1 product tagged Select" at bounding box center [64, 103] width 48 height 106
click at [0, 0] on input "1 product tagged Select" at bounding box center [0, 0] width 0 height 0
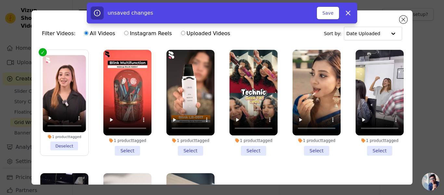
click at [122, 148] on li "1 product tagged Select" at bounding box center [127, 103] width 48 height 106
click at [0, 0] on input "1 product tagged Select" at bounding box center [0, 0] width 0 height 0
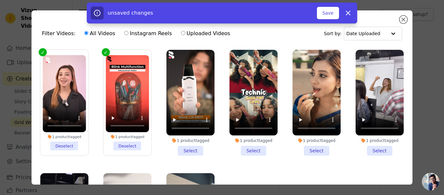
click at [188, 152] on li "1 product tagged Select" at bounding box center [190, 103] width 48 height 106
click at [0, 0] on input "1 product tagged Select" at bounding box center [0, 0] width 0 height 0
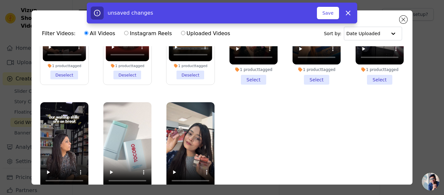
scroll to position [57, 0]
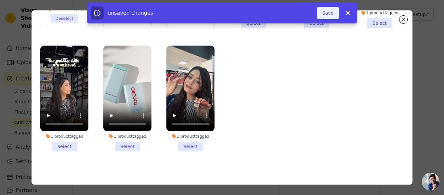
click at [325, 10] on button "Save" at bounding box center [328, 13] width 22 height 12
click at [324, 9] on button "Save" at bounding box center [328, 13] width 22 height 12
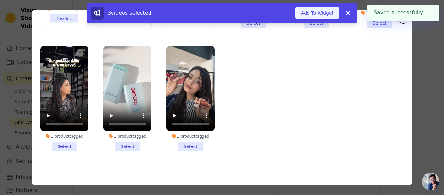
click at [321, 13] on button "Add To Widget" at bounding box center [318, 13] width 44 height 12
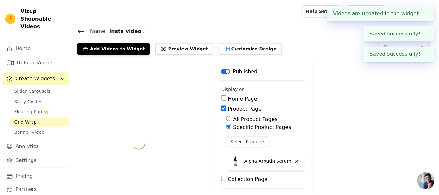
scroll to position [33, 0]
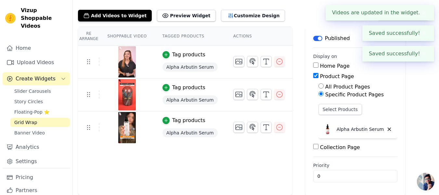
click at [208, 164] on div "Re Arrange Shoppable Video Tagged Products Actions Tag products Alpha Arbutin S…" at bounding box center [185, 111] width 215 height 168
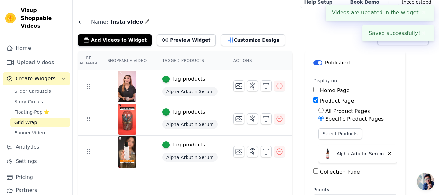
scroll to position [0, 0]
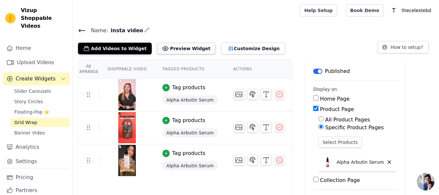
click at [180, 46] on button "Preview Widget" at bounding box center [186, 49] width 59 height 12
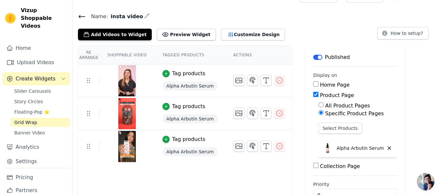
scroll to position [33, 0]
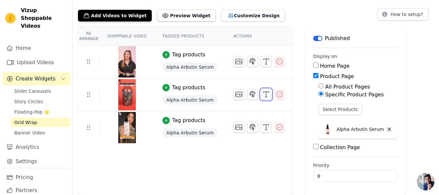
click at [262, 95] on icon "button" at bounding box center [266, 94] width 8 height 8
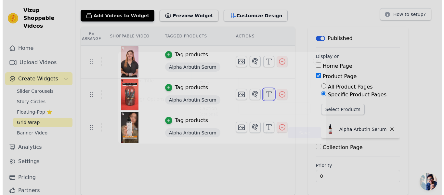
scroll to position [0, 0]
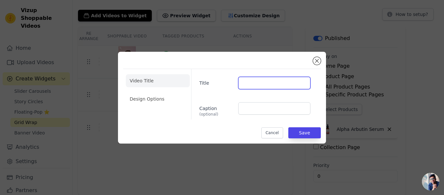
click at [261, 82] on input "Title" at bounding box center [274, 83] width 72 height 12
click at [272, 130] on button "Cancel" at bounding box center [272, 132] width 22 height 11
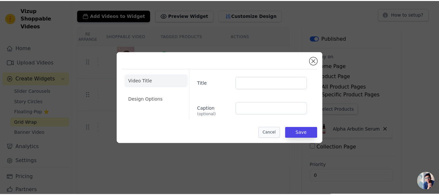
scroll to position [33, 0]
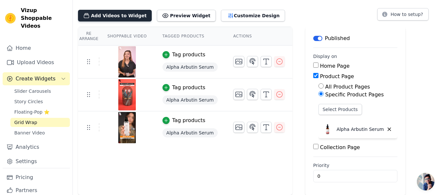
click at [120, 14] on button "Add Videos to Widget" at bounding box center [115, 16] width 74 height 12
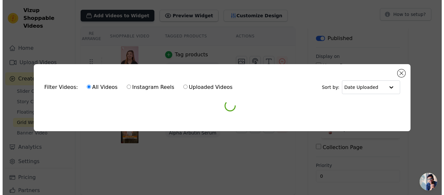
scroll to position [0, 0]
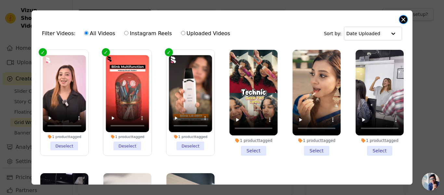
click at [401, 22] on button "Close modal" at bounding box center [404, 20] width 8 height 8
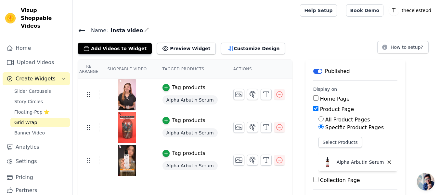
click at [22, 118] on link "Grid Wrap" at bounding box center [39, 122] width 59 height 9
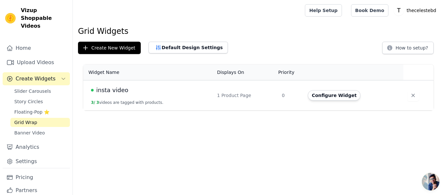
click at [227, 110] on html "Vizup Shoppable Videos Home Upload Videos Create Widgets Slider Carousels Story…" at bounding box center [222, 55] width 444 height 110
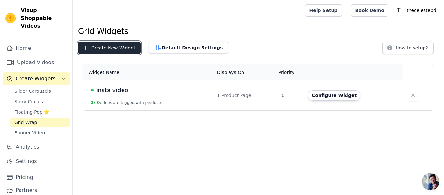
click at [128, 53] on button "Create New Widget" at bounding box center [109, 48] width 63 height 12
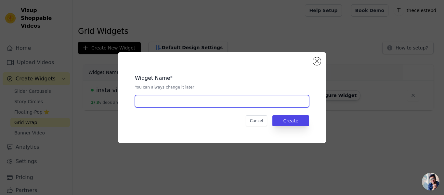
click at [176, 99] on input "text" at bounding box center [222, 101] width 174 height 12
type input "vitamin"
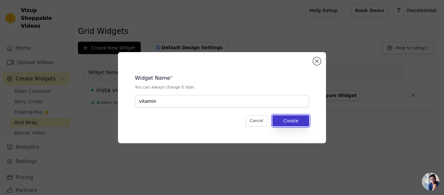
click at [295, 123] on button "Create" at bounding box center [290, 120] width 37 height 11
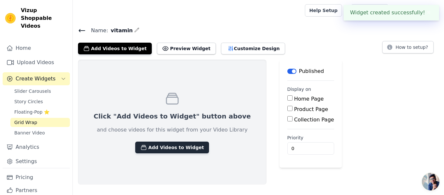
click at [184, 143] on button "Add Videos to Widget" at bounding box center [172, 147] width 74 height 12
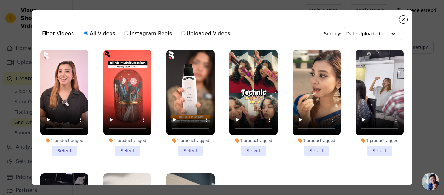
click at [251, 148] on li "1 product tagged Select" at bounding box center [254, 103] width 48 height 106
click at [0, 0] on input "1 product tagged Select" at bounding box center [0, 0] width 0 height 0
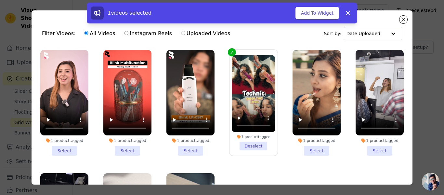
click at [306, 146] on li "1 product tagged Select" at bounding box center [317, 103] width 48 height 106
click at [0, 0] on input "1 product tagged Select" at bounding box center [0, 0] width 0 height 0
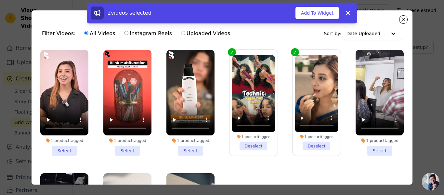
click at [372, 148] on li "1 product tagged Select" at bounding box center [380, 103] width 48 height 106
click at [0, 0] on input "1 product tagged Select" at bounding box center [0, 0] width 0 height 0
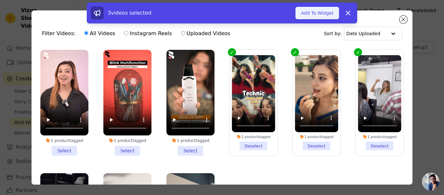
click at [331, 18] on button "Add To Widget" at bounding box center [318, 13] width 44 height 12
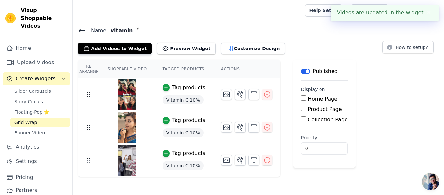
click at [312, 110] on label "Product Page" at bounding box center [325, 109] width 34 height 6
click at [306, 110] on input "Product Page" at bounding box center [303, 108] width 5 height 5
checkbox input "true"
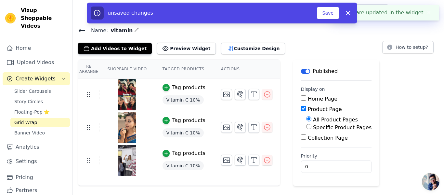
click at [313, 125] on label "Specific Product Pages" at bounding box center [342, 127] width 59 height 6
click at [306, 125] on input "Specific Product Pages" at bounding box center [308, 126] width 5 height 5
radio input "true"
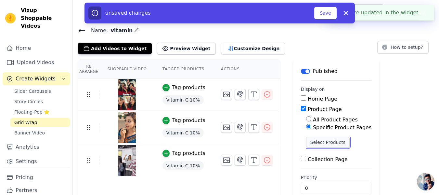
click at [325, 144] on button "Select Products" at bounding box center [328, 142] width 44 height 11
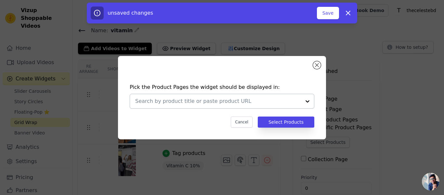
click at [303, 104] on div at bounding box center [307, 101] width 13 height 14
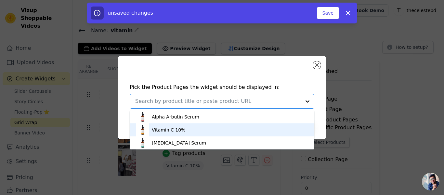
click at [201, 127] on div "Vitamin C 10%" at bounding box center [222, 129] width 172 height 13
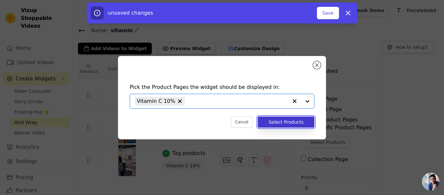
click at [296, 119] on button "Select Products" at bounding box center [286, 121] width 57 height 11
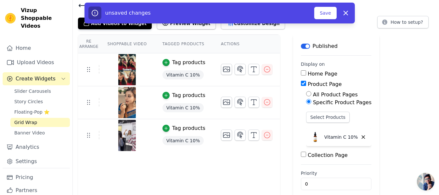
scroll to position [33, 0]
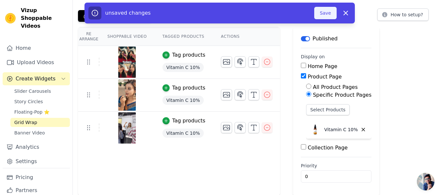
click at [327, 13] on button "Save" at bounding box center [325, 13] width 22 height 12
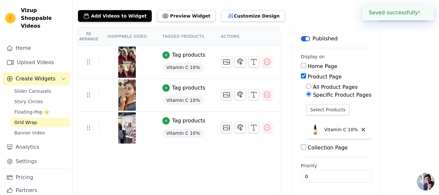
click at [27, 119] on span "Grid Wrap" at bounding box center [25, 122] width 23 height 7
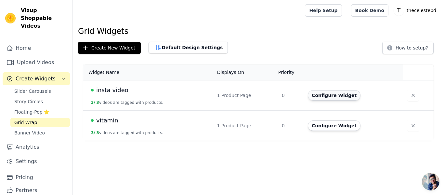
click at [328, 95] on button "Configure Widget" at bounding box center [334, 95] width 53 height 10
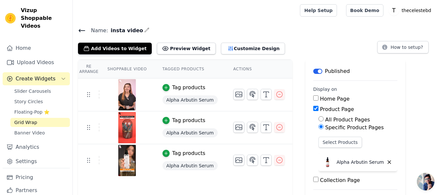
click at [135, 28] on h4 "Name: insta video" at bounding box center [256, 30] width 356 height 9
click at [141, 28] on h4 "Name: insta video" at bounding box center [256, 30] width 356 height 9
click at [144, 28] on icon "button" at bounding box center [146, 29] width 5 height 5
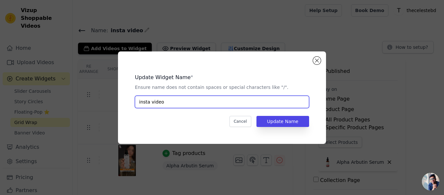
click at [187, 104] on input "insta video" at bounding box center [222, 102] width 174 height 12
type input "alfa"
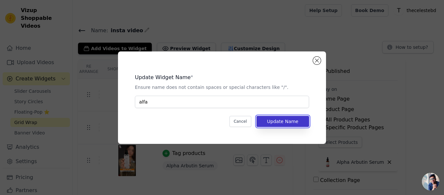
click at [286, 117] on button "Update Name" at bounding box center [282, 121] width 53 height 11
click at [274, 121] on button "Update Name" at bounding box center [282, 121] width 53 height 11
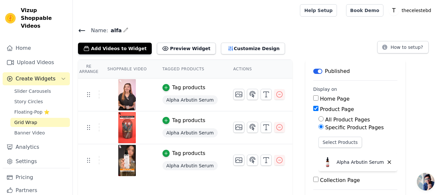
click at [28, 119] on span "Grid Wrap" at bounding box center [25, 122] width 23 height 7
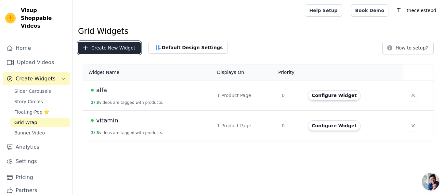
click at [128, 47] on button "Create New Widget" at bounding box center [109, 48] width 63 height 12
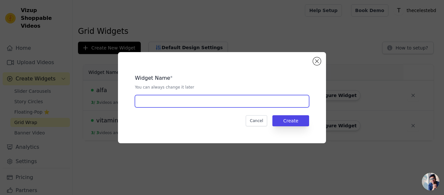
click at [171, 101] on input "text" at bounding box center [222, 101] width 174 height 12
type input "n"
type input "s"
paste input "[MEDICAL_DATA] Serum"
type input "[MEDICAL_DATA]"
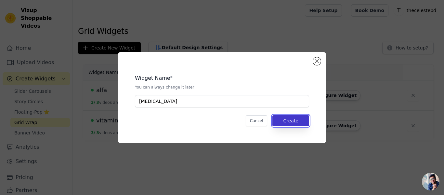
click at [298, 120] on button "Create" at bounding box center [290, 120] width 37 height 11
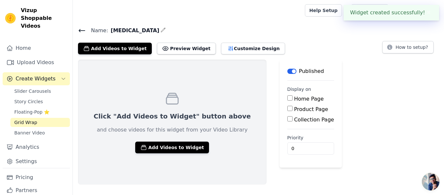
click at [294, 107] on label "Product Page" at bounding box center [311, 109] width 34 height 6
click at [287, 107] on input "Product Page" at bounding box center [289, 108] width 5 height 5
checkbox input "true"
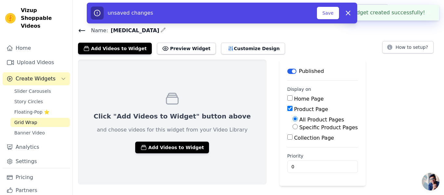
click at [299, 127] on label "Specific Product Pages" at bounding box center [328, 127] width 59 height 6
click at [293, 127] on input "Specific Product Pages" at bounding box center [295, 126] width 5 height 5
radio input "true"
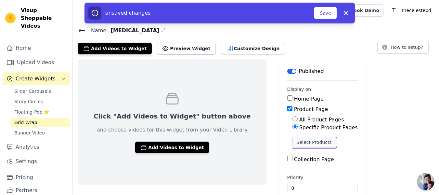
click at [293, 139] on button "Select Products" at bounding box center [315, 142] width 44 height 11
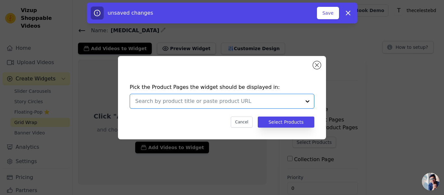
click at [283, 103] on input "text" at bounding box center [218, 101] width 166 height 8
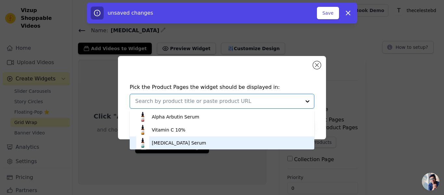
click at [204, 143] on div "[MEDICAL_DATA] Serum" at bounding box center [222, 142] width 172 height 13
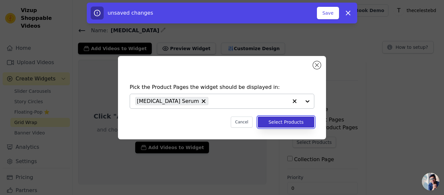
click at [286, 122] on button "Select Products" at bounding box center [286, 121] width 57 height 11
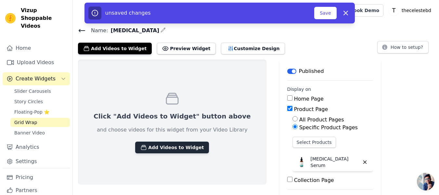
click at [178, 146] on button "Add Videos to Widget" at bounding box center [172, 147] width 74 height 12
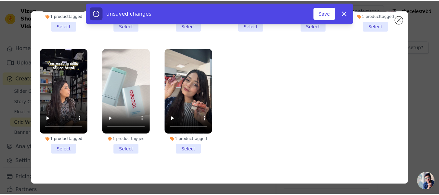
scroll to position [57, 0]
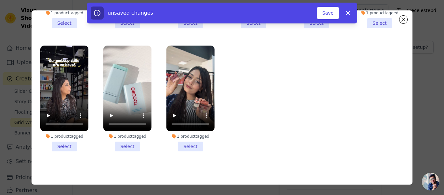
click at [66, 146] on li "1 product tagged Select" at bounding box center [64, 99] width 48 height 106
click at [0, 0] on input "1 product tagged Select" at bounding box center [0, 0] width 0 height 0
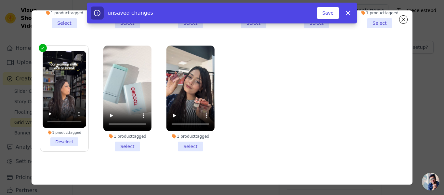
click at [125, 140] on li "1 product tagged Select" at bounding box center [127, 99] width 48 height 106
click at [0, 0] on input "1 product tagged Select" at bounding box center [0, 0] width 0 height 0
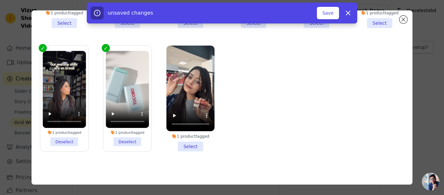
click at [181, 142] on li "1 product tagged Select" at bounding box center [190, 99] width 48 height 106
click at [0, 0] on input "1 product tagged Select" at bounding box center [0, 0] width 0 height 0
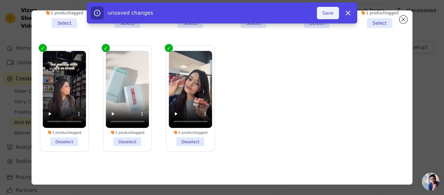
click at [331, 11] on button "Save" at bounding box center [328, 13] width 22 height 12
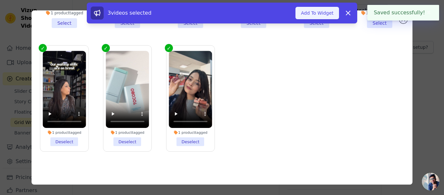
click at [329, 15] on button "Add To Widget" at bounding box center [318, 13] width 44 height 12
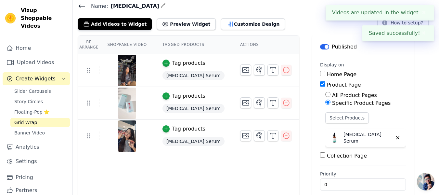
scroll to position [33, 0]
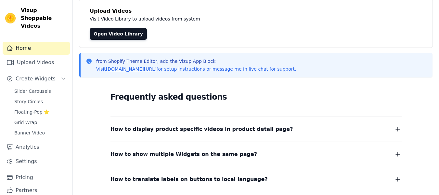
scroll to position [65, 0]
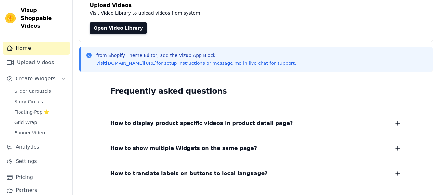
scroll to position [65, 0]
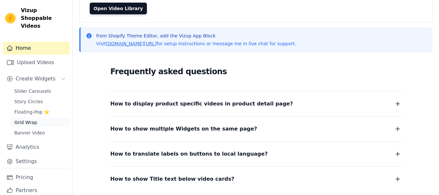
click at [32, 119] on span "Grid Wrap" at bounding box center [25, 122] width 23 height 7
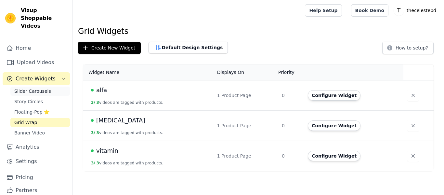
click at [28, 88] on span "Slider Carousels" at bounding box center [32, 91] width 37 height 7
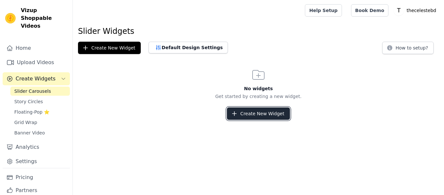
click at [247, 113] on button "Create New Widget" at bounding box center [258, 113] width 63 height 12
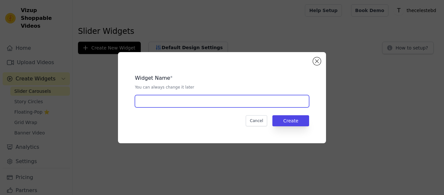
click at [235, 101] on input "text" at bounding box center [222, 101] width 174 height 12
type input "alfa"
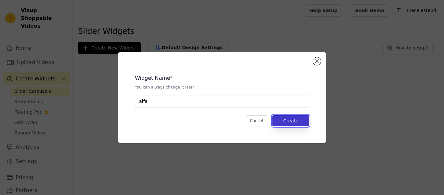
click at [295, 119] on button "Create" at bounding box center [290, 120] width 37 height 11
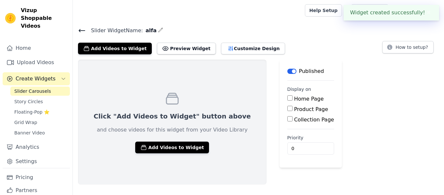
click at [294, 108] on label "Product Page" at bounding box center [311, 109] width 34 height 6
click at [287, 108] on input "Product Page" at bounding box center [289, 108] width 5 height 5
checkbox input "true"
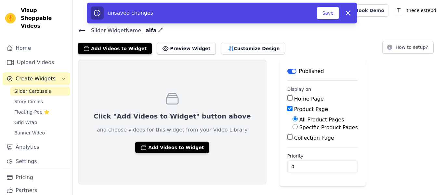
click at [199, 147] on div "Click "Add Videos to Widget" button above and choose videos for this widget fro…" at bounding box center [172, 121] width 189 height 125
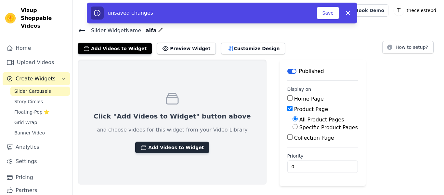
click at [183, 148] on button "Add Videos to Widget" at bounding box center [172, 147] width 74 height 12
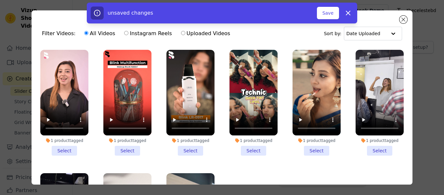
click at [60, 143] on li "1 product tagged Select" at bounding box center [64, 103] width 48 height 106
click at [0, 0] on input "1 product tagged Select" at bounding box center [0, 0] width 0 height 0
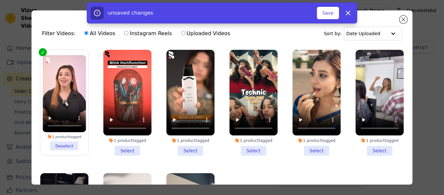
click at [123, 148] on li "1 product tagged Select" at bounding box center [127, 103] width 48 height 106
click at [0, 0] on input "1 product tagged Select" at bounding box center [0, 0] width 0 height 0
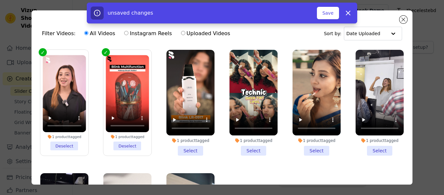
click at [186, 147] on li "1 product tagged Select" at bounding box center [190, 103] width 48 height 106
click at [0, 0] on input "1 product tagged Select" at bounding box center [0, 0] width 0 height 0
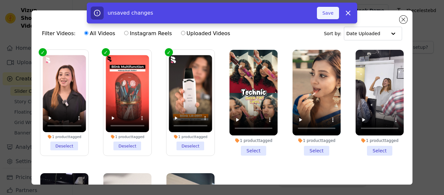
click at [333, 17] on button "Save" at bounding box center [328, 13] width 22 height 12
click at [329, 13] on button "Save" at bounding box center [328, 13] width 22 height 12
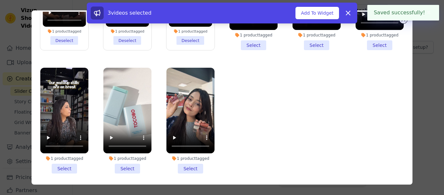
scroll to position [57, 0]
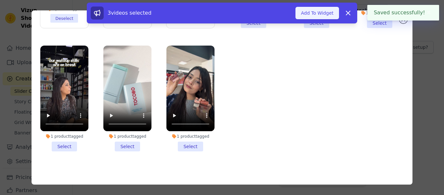
click at [318, 13] on button "Add To Widget" at bounding box center [318, 13] width 44 height 12
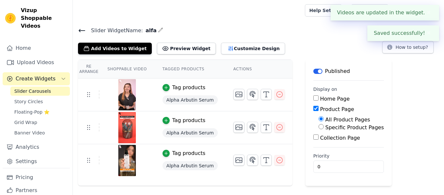
click at [29, 88] on span "Slider Carousels" at bounding box center [32, 91] width 37 height 7
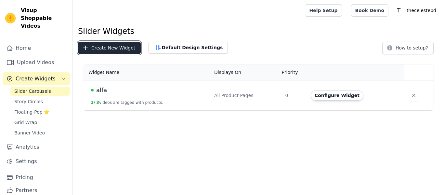
click at [108, 52] on button "Create New Widget" at bounding box center [109, 48] width 63 height 12
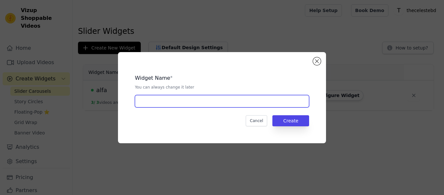
click at [167, 104] on input "text" at bounding box center [222, 101] width 174 height 12
type input "vitamin"
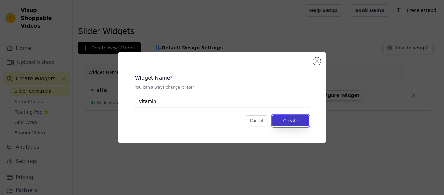
click at [305, 123] on button "Create" at bounding box center [290, 120] width 37 height 11
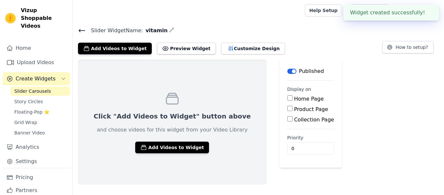
click at [294, 106] on label "Product Page" at bounding box center [311, 109] width 34 height 6
click at [287, 106] on input "Product Page" at bounding box center [289, 108] width 5 height 5
checkbox input "true"
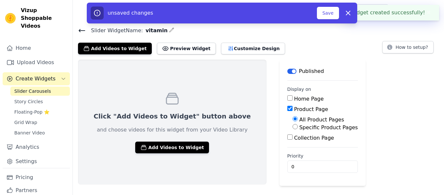
click at [299, 126] on label "Specific Product Pages" at bounding box center [328, 127] width 59 height 6
click at [293, 126] on input "Specific Product Pages" at bounding box center [295, 126] width 5 height 5
radio input "true"
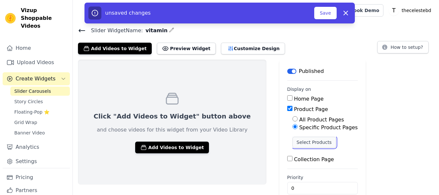
click at [293, 137] on button "Select Products" at bounding box center [315, 142] width 44 height 11
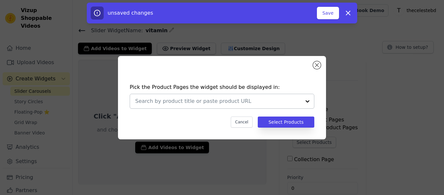
click at [272, 99] on input "text" at bounding box center [218, 101] width 166 height 8
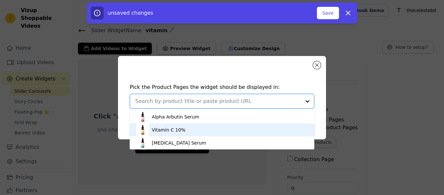
click at [200, 125] on div "Vitamin C 10%" at bounding box center [222, 129] width 172 height 13
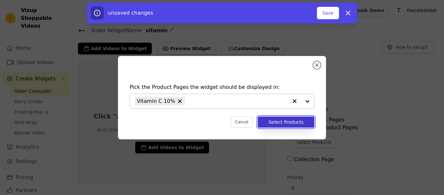
click at [295, 125] on button "Select Products" at bounding box center [286, 121] width 57 height 11
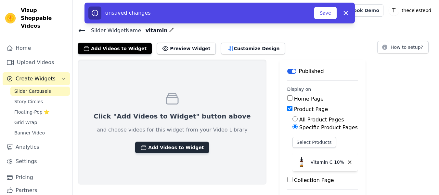
click at [177, 142] on button "Add Videos to Widget" at bounding box center [172, 147] width 74 height 12
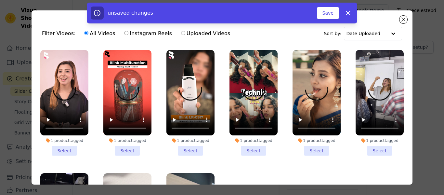
click at [247, 148] on li "1 product tagged Select" at bounding box center [254, 103] width 48 height 106
click at [0, 0] on input "1 product tagged Select" at bounding box center [0, 0] width 0 height 0
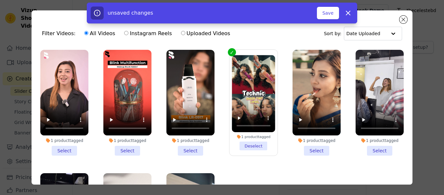
drag, startPoint x: 313, startPoint y: 147, endPoint x: 320, endPoint y: 147, distance: 6.8
click at [313, 146] on li "1 product tagged Select" at bounding box center [317, 103] width 48 height 106
click at [0, 0] on input "1 product tagged Select" at bounding box center [0, 0] width 0 height 0
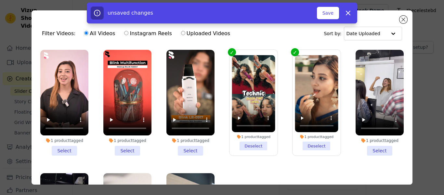
click at [357, 147] on li "1 product tagged Select" at bounding box center [380, 103] width 48 height 106
click at [0, 0] on input "1 product tagged Select" at bounding box center [0, 0] width 0 height 0
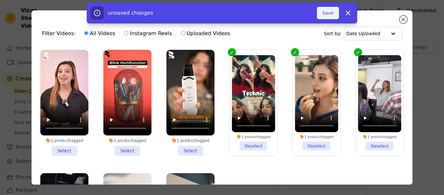
click at [329, 11] on button "Save" at bounding box center [328, 13] width 22 height 12
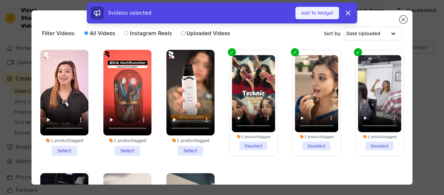
click at [311, 14] on button "Add To Widget" at bounding box center [318, 13] width 44 height 12
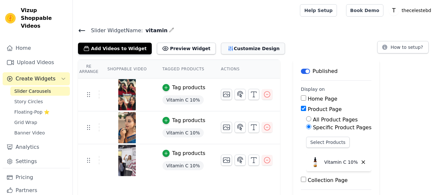
click at [232, 48] on button "Customize Design" at bounding box center [253, 49] width 64 height 12
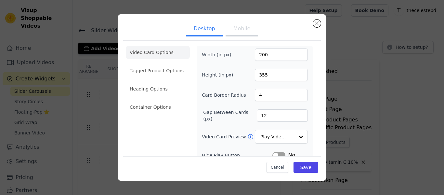
click at [235, 28] on button "Mobile" at bounding box center [242, 29] width 33 height 14
click at [200, 25] on button "Desktop" at bounding box center [204, 29] width 37 height 14
click at [165, 70] on li "Tagged Product Options" at bounding box center [158, 70] width 64 height 13
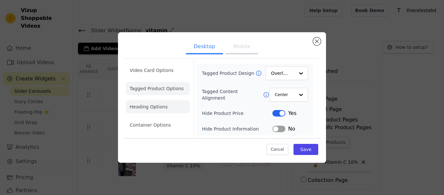
click at [148, 110] on li "Heading Options" at bounding box center [158, 106] width 64 height 13
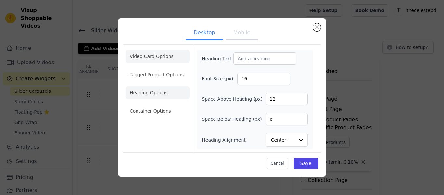
click at [150, 54] on li "Video Card Options" at bounding box center [158, 56] width 64 height 13
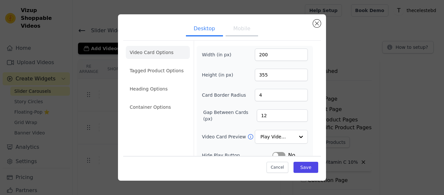
click at [229, 31] on button "Mobile" at bounding box center [242, 29] width 33 height 14
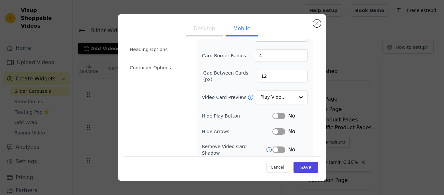
scroll to position [65, 0]
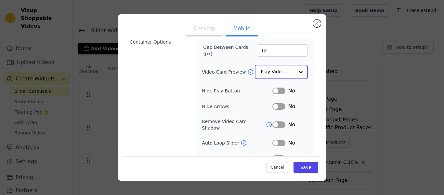
click at [284, 69] on input "Video Card Preview" at bounding box center [277, 71] width 33 height 13
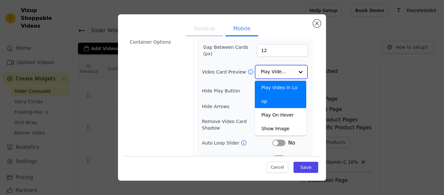
click at [284, 69] on input "Video Card Preview" at bounding box center [277, 71] width 33 height 13
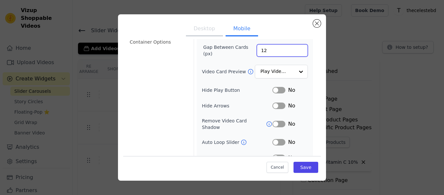
click at [277, 52] on input "12" at bounding box center [282, 50] width 51 height 12
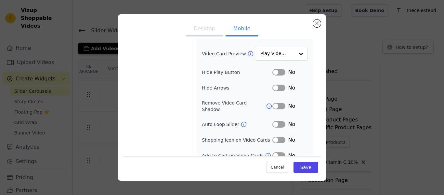
scroll to position [69, 0]
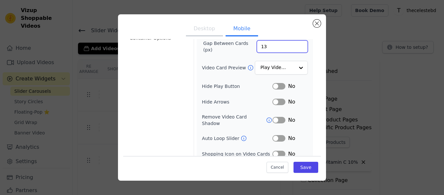
type input "13"
click at [204, 32] on button "Desktop" at bounding box center [204, 29] width 37 height 14
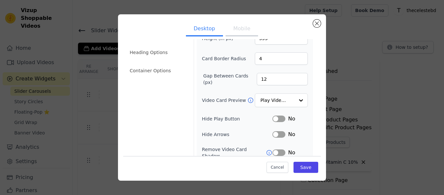
scroll to position [0, 0]
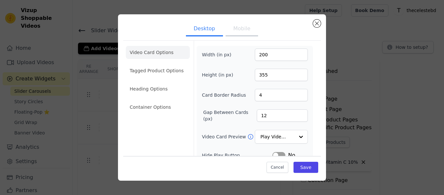
click at [233, 27] on button "Mobile" at bounding box center [242, 29] width 33 height 14
click at [207, 27] on button "Desktop" at bounding box center [204, 29] width 37 height 14
click at [239, 24] on button "Mobile" at bounding box center [242, 29] width 33 height 14
click at [286, 117] on input "13" at bounding box center [282, 115] width 51 height 12
click at [160, 68] on li "Tagged Product Options" at bounding box center [158, 70] width 64 height 13
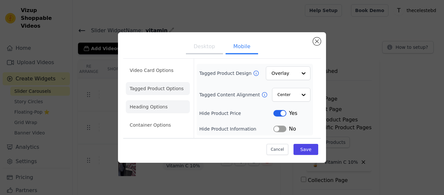
click at [167, 108] on li "Heading Options" at bounding box center [158, 106] width 64 height 13
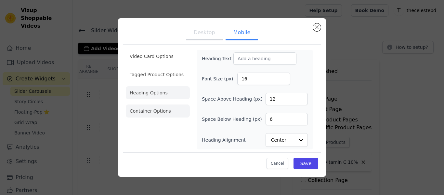
click at [163, 115] on li "Container Options" at bounding box center [158, 110] width 64 height 13
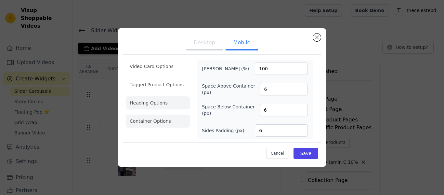
click at [165, 105] on li "Heading Options" at bounding box center [158, 102] width 64 height 13
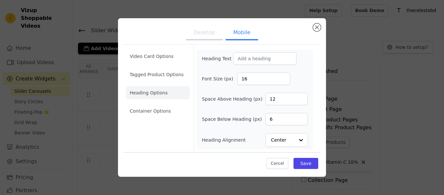
click at [162, 86] on li "Heading Options" at bounding box center [158, 92] width 64 height 13
click at [166, 76] on li "Tagged Product Options" at bounding box center [158, 74] width 64 height 13
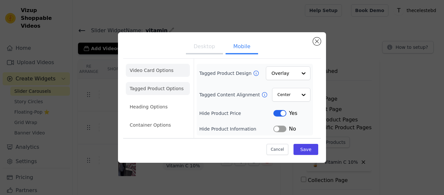
click at [165, 70] on li "Video Card Options" at bounding box center [158, 70] width 64 height 13
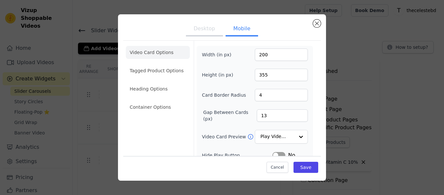
click at [212, 36] on button "Desktop" at bounding box center [204, 29] width 37 height 14
click at [230, 27] on button "Mobile" at bounding box center [242, 29] width 33 height 14
click at [190, 30] on button "Desktop" at bounding box center [204, 29] width 37 height 14
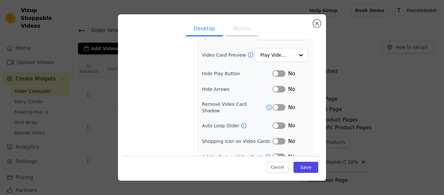
scroll to position [86, 0]
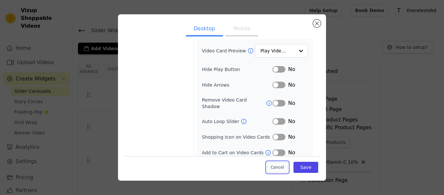
click at [267, 164] on button "Cancel" at bounding box center [278, 167] width 22 height 11
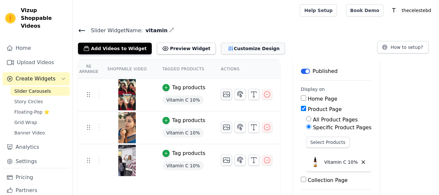
click at [246, 48] on button "Customize Design" at bounding box center [253, 49] width 64 height 12
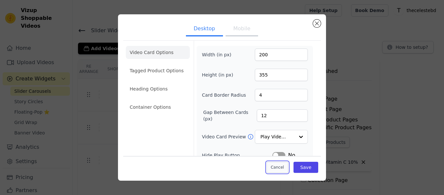
click at [273, 173] on button "Cancel" at bounding box center [278, 167] width 22 height 11
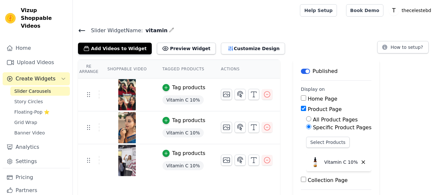
click at [38, 88] on span "Slider Carousels" at bounding box center [32, 91] width 37 height 7
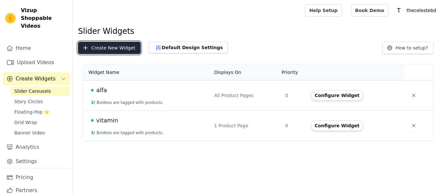
click at [108, 46] on button "Create New Widget" at bounding box center [109, 48] width 63 height 12
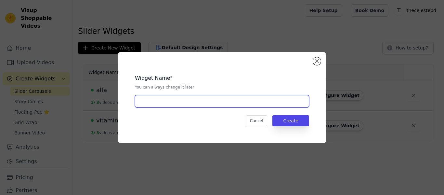
click at [184, 101] on input "text" at bounding box center [222, 101] width 174 height 12
type input "[MEDICAL_DATA]"
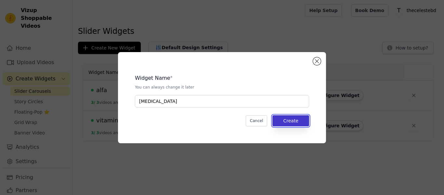
click at [305, 123] on button "Create" at bounding box center [290, 120] width 37 height 11
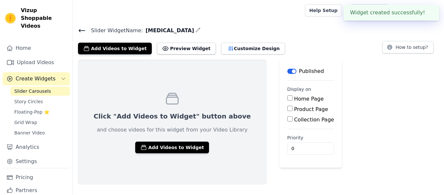
click at [280, 107] on main "Label Published Display on Home Page Product Page Collection Page Priority 0" at bounding box center [311, 113] width 62 height 108
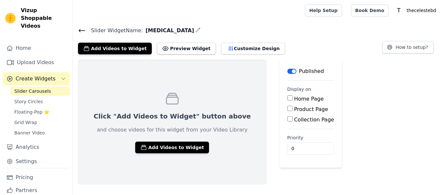
click at [287, 105] on div "Product Page" at bounding box center [310, 109] width 47 height 8
click at [287, 106] on input "Product Page" at bounding box center [289, 108] width 5 height 5
checkbox input "true"
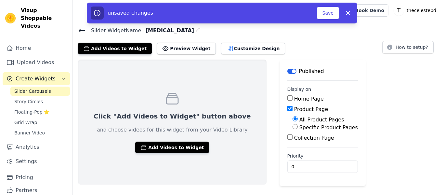
click at [299, 125] on label "Specific Product Pages" at bounding box center [328, 127] width 59 height 6
click at [293, 125] on input "Specific Product Pages" at bounding box center [295, 126] width 5 height 5
radio input "true"
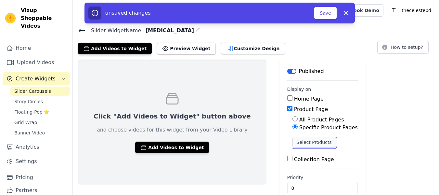
click at [293, 141] on button "Select Products" at bounding box center [315, 142] width 44 height 11
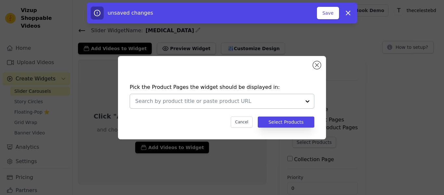
click at [236, 104] on input "text" at bounding box center [218, 101] width 166 height 8
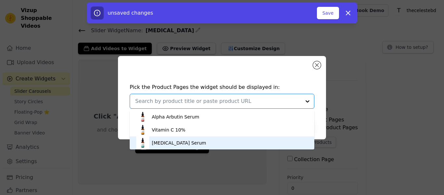
click at [195, 142] on div "[MEDICAL_DATA] Serum" at bounding box center [222, 142] width 172 height 13
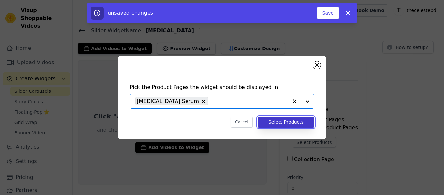
click at [288, 117] on button "Select Products" at bounding box center [286, 121] width 57 height 11
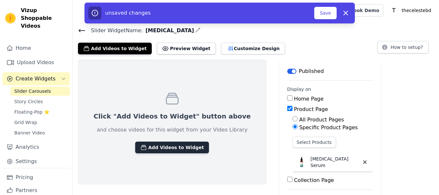
click at [173, 151] on button "Add Videos to Widget" at bounding box center [172, 147] width 74 height 12
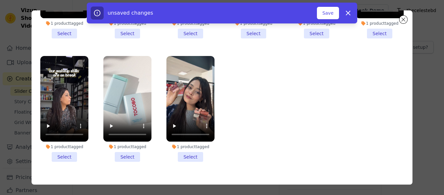
scroll to position [57, 0]
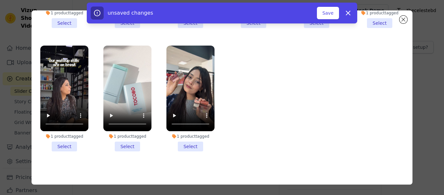
click at [63, 145] on li "1 product tagged Select" at bounding box center [64, 99] width 48 height 106
click at [0, 0] on input "1 product tagged Select" at bounding box center [0, 0] width 0 height 0
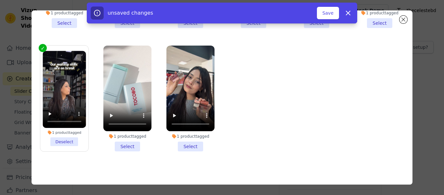
click at [132, 140] on li "1 product tagged Select" at bounding box center [127, 99] width 48 height 106
click at [0, 0] on input "1 product tagged Select" at bounding box center [0, 0] width 0 height 0
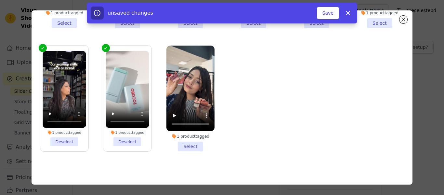
click at [183, 143] on li "1 product tagged Select" at bounding box center [190, 99] width 48 height 106
click at [0, 0] on input "1 product tagged Select" at bounding box center [0, 0] width 0 height 0
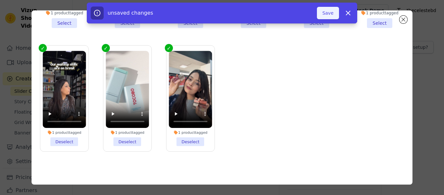
click at [329, 14] on button "Save" at bounding box center [328, 13] width 22 height 12
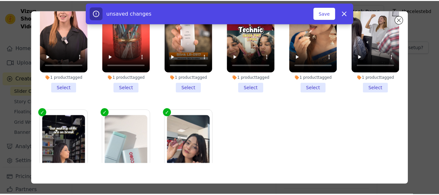
scroll to position [0, 0]
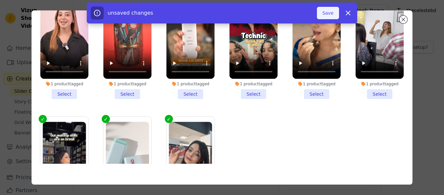
click at [327, 14] on button "Save" at bounding box center [328, 13] width 22 height 12
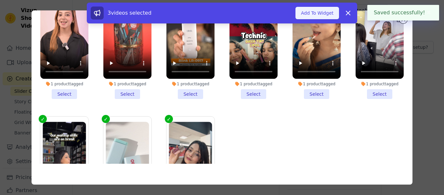
click at [309, 17] on button "Add To Widget" at bounding box center [318, 13] width 44 height 12
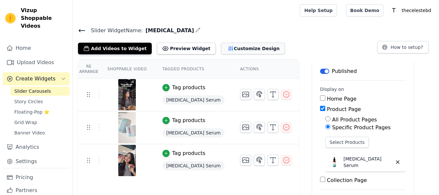
click at [233, 45] on button "Customize Design" at bounding box center [253, 49] width 64 height 12
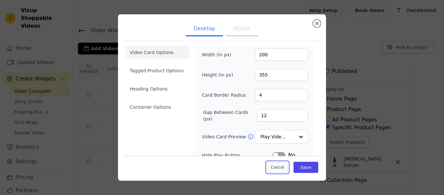
click at [279, 169] on button "Cancel" at bounding box center [278, 167] width 22 height 11
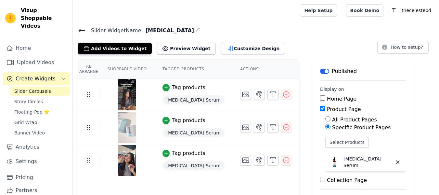
click at [85, 30] on icon at bounding box center [82, 30] width 6 height 3
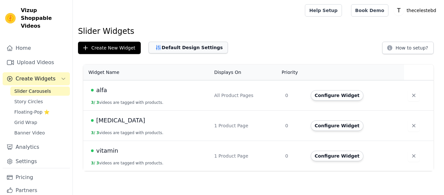
click at [167, 47] on button "Default Design Settings" at bounding box center [188, 48] width 79 height 12
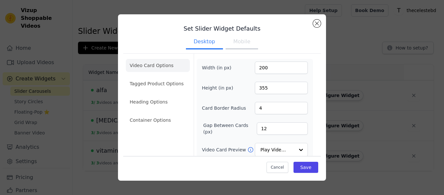
drag, startPoint x: 99, startPoint y: 25, endPoint x: 102, endPoint y: 24, distance: 4.1
click at [99, 25] on div "Set Slider Widget Defaults Desktop Mobile Video Card Options Tagged Product Opt…" at bounding box center [221, 97] width 423 height 187
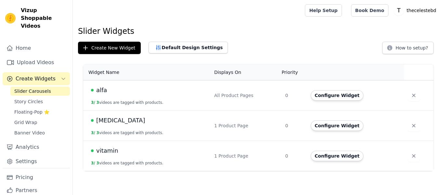
click at [29, 88] on span "Slider Carousels" at bounding box center [32, 91] width 37 height 7
click at [164, 47] on button "Default Design Settings" at bounding box center [188, 48] width 79 height 12
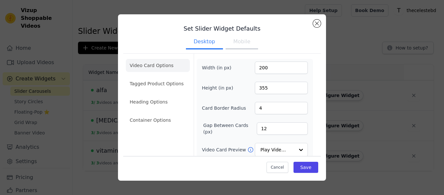
click at [106, 47] on div "Set Slider Widget Defaults Desktop Mobile Video Card Options Tagged Product Opt…" at bounding box center [221, 97] width 423 height 187
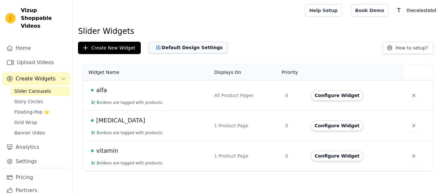
click at [160, 46] on button "Default Design Settings" at bounding box center [188, 48] width 79 height 12
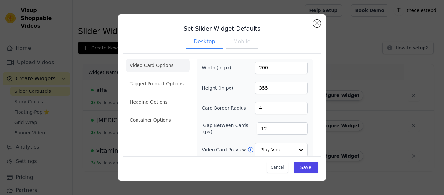
click at [236, 44] on button "Mobile" at bounding box center [242, 42] width 33 height 14
click at [163, 123] on li "Container Options" at bounding box center [158, 119] width 64 height 13
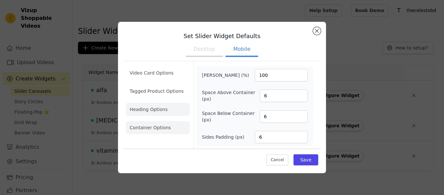
click at [166, 105] on li "Heading Options" at bounding box center [158, 109] width 64 height 13
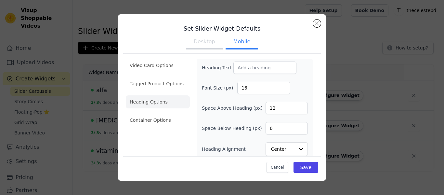
click at [197, 47] on button "Desktop" at bounding box center [204, 42] width 37 height 14
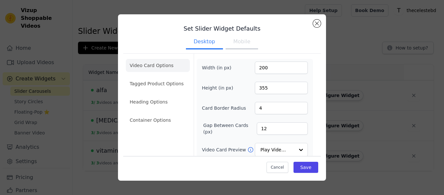
click at [254, 41] on button "Mobile" at bounding box center [242, 42] width 33 height 14
click at [198, 33] on ul "Desktop Mobile" at bounding box center [222, 43] width 198 height 20
click at [199, 36] on button "Desktop" at bounding box center [204, 42] width 37 height 14
click at [253, 35] on button "Mobile" at bounding box center [242, 42] width 33 height 14
click at [193, 41] on button "Desktop" at bounding box center [204, 42] width 37 height 14
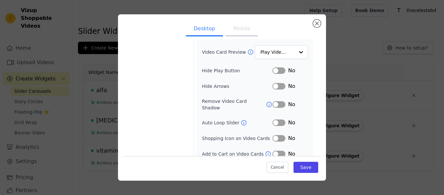
scroll to position [99, 0]
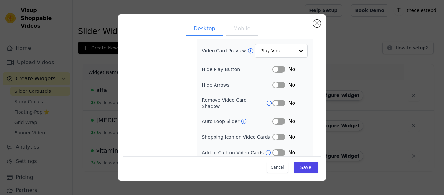
click at [286, 169] on div "Cancel Save" at bounding box center [222, 166] width 198 height 20
click at [269, 171] on button "Cancel" at bounding box center [278, 167] width 22 height 11
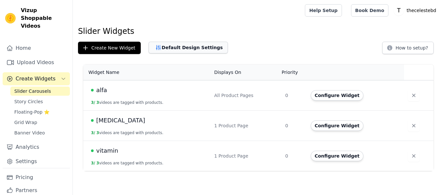
click at [187, 50] on button "Default Design Settings" at bounding box center [188, 48] width 79 height 12
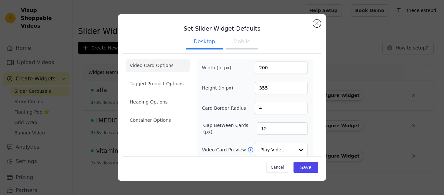
click at [243, 43] on button "Mobile" at bounding box center [242, 42] width 33 height 14
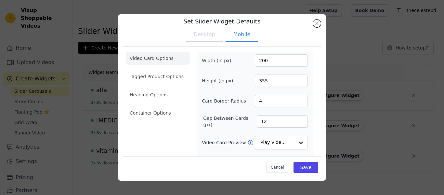
scroll to position [0, 0]
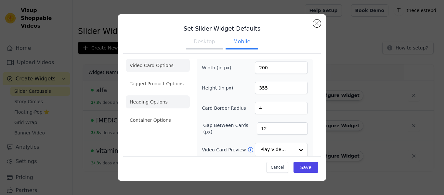
click at [156, 102] on li "Heading Options" at bounding box center [158, 101] width 64 height 13
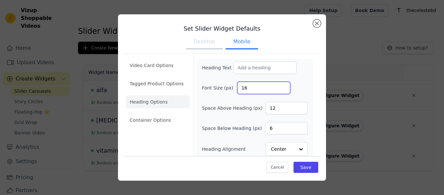
drag, startPoint x: 254, startPoint y: 89, endPoint x: 221, endPoint y: 91, distance: 32.3
click at [221, 91] on div "Font Size (px) 16" at bounding box center [255, 88] width 106 height 12
click at [205, 37] on button "Desktop" at bounding box center [204, 42] width 37 height 14
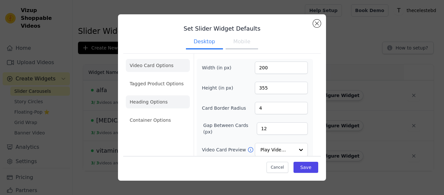
click at [159, 104] on li "Heading Options" at bounding box center [158, 101] width 64 height 13
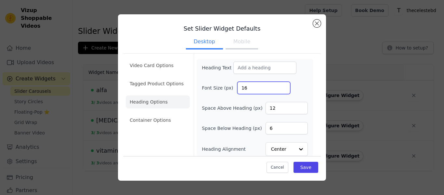
drag, startPoint x: 245, startPoint y: 88, endPoint x: 217, endPoint y: 86, distance: 27.4
click at [217, 86] on div "Font Size (px) 16" at bounding box center [255, 88] width 106 height 12
drag, startPoint x: 282, startPoint y: 111, endPoint x: 244, endPoint y: 108, distance: 38.2
click at [244, 108] on div "Space Above Heading (px) 12" at bounding box center [255, 108] width 106 height 12
type input "0"
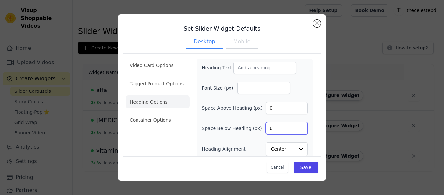
drag, startPoint x: 282, startPoint y: 133, endPoint x: 237, endPoint y: 130, distance: 45.3
click at [237, 130] on div "Space Below Heading (px) 6" at bounding box center [255, 128] width 106 height 12
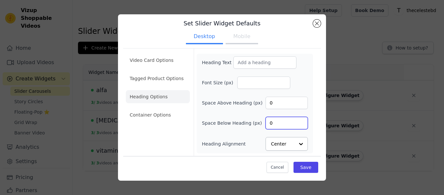
type input "0"
click at [294, 143] on div at bounding box center [300, 144] width 13 height 13
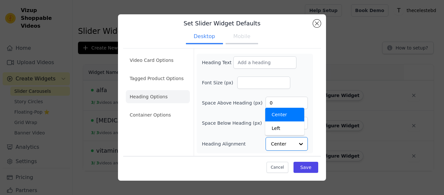
click at [181, 134] on div "Video Card Options Tagged Product Options Heading Options Container Options" at bounding box center [158, 101] width 64 height 107
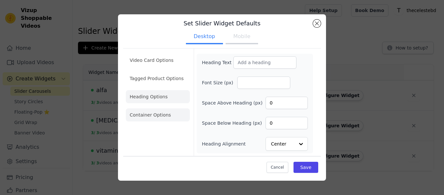
click at [177, 115] on li "Container Options" at bounding box center [158, 114] width 64 height 13
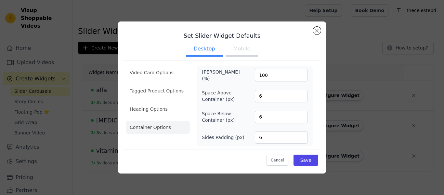
scroll to position [0, 0]
click at [309, 161] on button "Save" at bounding box center [306, 159] width 25 height 11
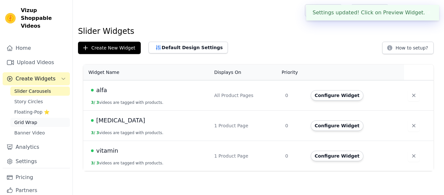
click at [22, 119] on span "Grid Wrap" at bounding box center [25, 122] width 23 height 7
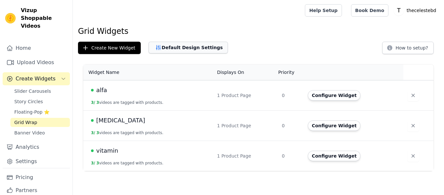
click at [193, 49] on button "Default Design Settings" at bounding box center [188, 48] width 79 height 12
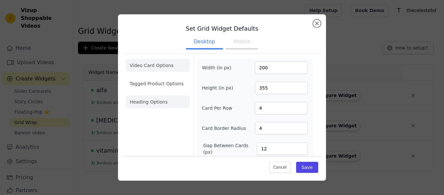
click at [155, 103] on li "Heading Options" at bounding box center [158, 101] width 64 height 13
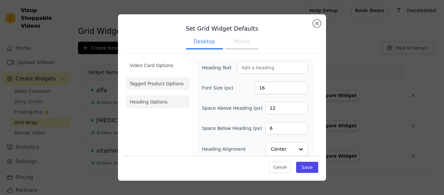
click at [161, 79] on li "Tagged Product Options" at bounding box center [158, 83] width 64 height 13
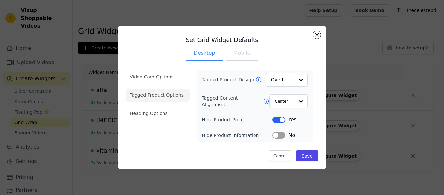
click at [282, 136] on button "Label" at bounding box center [278, 135] width 13 height 7
click at [308, 159] on button "Save" at bounding box center [307, 155] width 22 height 11
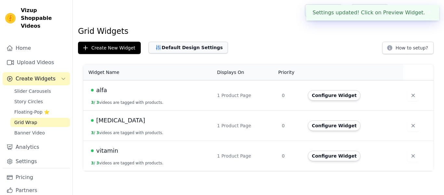
click at [189, 47] on button "Default Design Settings" at bounding box center [188, 48] width 79 height 12
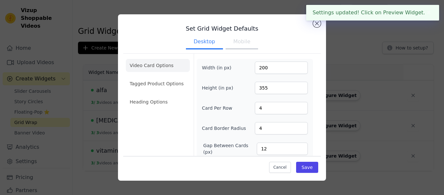
click at [241, 43] on button "Mobile" at bounding box center [242, 42] width 33 height 14
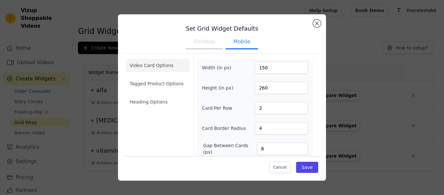
click at [207, 37] on button "Desktop" at bounding box center [204, 42] width 37 height 14
click at [250, 39] on button "Mobile" at bounding box center [242, 42] width 33 height 14
click at [183, 82] on li "Tagged Product Options" at bounding box center [158, 83] width 64 height 13
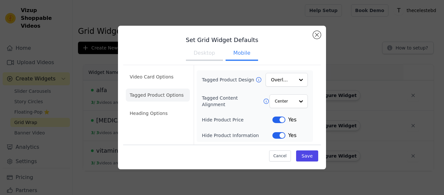
click at [280, 118] on button "Label" at bounding box center [278, 119] width 13 height 7
click at [281, 134] on button "Label" at bounding box center [278, 135] width 13 height 7
click at [168, 111] on li "Heading Options" at bounding box center [158, 113] width 64 height 13
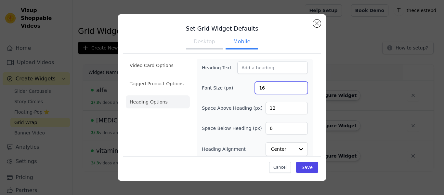
drag, startPoint x: 279, startPoint y: 91, endPoint x: 229, endPoint y: 86, distance: 51.0
click at [229, 86] on div "Font Size (px) 16" at bounding box center [255, 88] width 106 height 12
type input "14"
drag, startPoint x: 285, startPoint y: 110, endPoint x: 228, endPoint y: 110, distance: 56.9
click at [228, 110] on div "Space Above Heading (px) 12" at bounding box center [255, 108] width 106 height 12
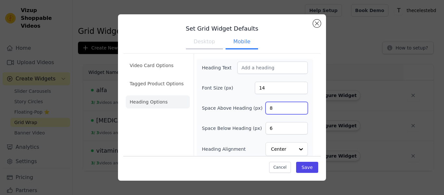
type input "8"
drag, startPoint x: 279, startPoint y: 128, endPoint x: 243, endPoint y: 126, distance: 36.4
click at [243, 126] on div "Space Below Heading (px) 6" at bounding box center [255, 128] width 106 height 12
type input "4"
click at [314, 164] on button "Save" at bounding box center [307, 167] width 22 height 11
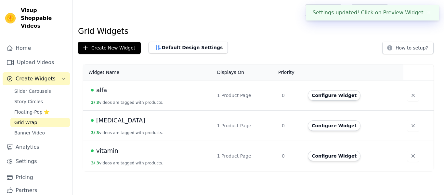
drag, startPoint x: 271, startPoint y: 84, endPoint x: 243, endPoint y: 89, distance: 28.0
click at [243, 89] on div "Grid Widgets Create New Widget Set Grid Widget Defaults Desktop Mobile Video Ca…" at bounding box center [258, 99] width 371 height 147
click at [193, 46] on button "Default Design Settings" at bounding box center [188, 48] width 79 height 12
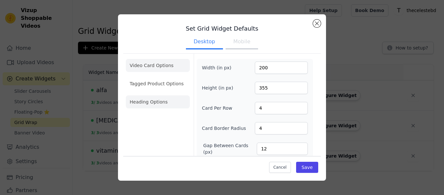
click at [162, 100] on li "Heading Options" at bounding box center [158, 101] width 64 height 13
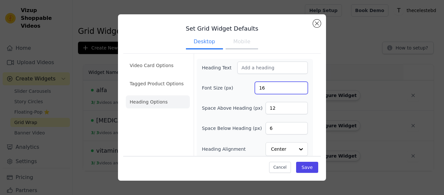
drag, startPoint x: 277, startPoint y: 89, endPoint x: 235, endPoint y: 87, distance: 42.0
click at [235, 87] on div "Font Size (px) 16" at bounding box center [255, 88] width 106 height 12
type input "0"
drag, startPoint x: 284, startPoint y: 106, endPoint x: 238, endPoint y: 104, distance: 45.9
click at [238, 104] on div "Space Above Heading (px) 12" at bounding box center [255, 108] width 106 height 12
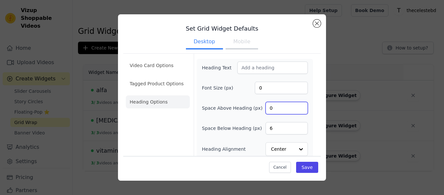
type input "0"
drag, startPoint x: 283, startPoint y: 125, endPoint x: 247, endPoint y: 125, distance: 35.8
click at [247, 125] on div "Space Below Heading (px) 6" at bounding box center [255, 128] width 106 height 12
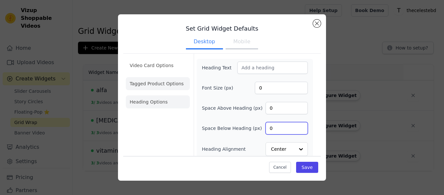
type input "0"
click at [179, 86] on li "Tagged Product Options" at bounding box center [158, 83] width 64 height 13
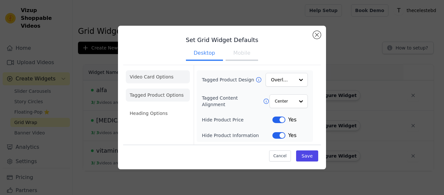
click at [161, 80] on li "Video Card Options" at bounding box center [158, 76] width 64 height 13
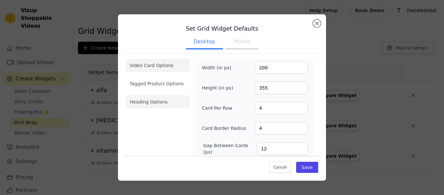
click at [162, 104] on li "Heading Options" at bounding box center [158, 101] width 64 height 13
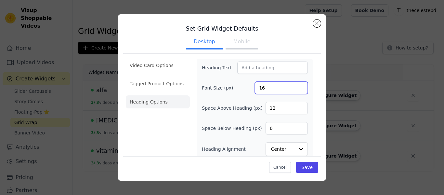
drag, startPoint x: 272, startPoint y: 89, endPoint x: 233, endPoint y: 88, distance: 38.7
click at [233, 88] on div "Font Size (px) 16" at bounding box center [255, 88] width 106 height 12
type input "0"
drag, startPoint x: 270, startPoint y: 106, endPoint x: 237, endPoint y: 105, distance: 33.5
click at [237, 105] on div "Space Above Heading (px) 0" at bounding box center [255, 108] width 106 height 12
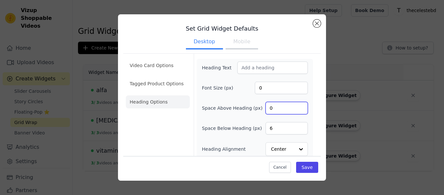
type input "0"
drag, startPoint x: 280, startPoint y: 125, endPoint x: 230, endPoint y: 125, distance: 50.1
click at [230, 125] on div "Space Below Heading (px) 6" at bounding box center [255, 128] width 106 height 12
type input "0"
click at [308, 164] on button "Save" at bounding box center [307, 167] width 22 height 11
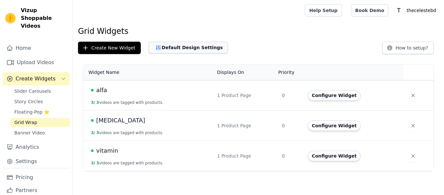
click at [183, 45] on button "Default Design Settings" at bounding box center [188, 48] width 79 height 12
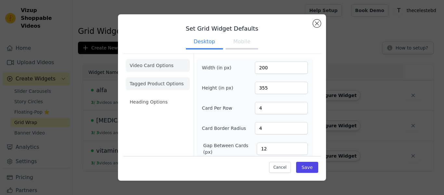
click at [174, 78] on li "Tagged Product Options" at bounding box center [158, 83] width 64 height 13
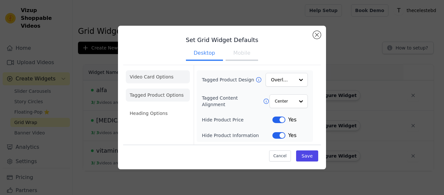
click at [168, 71] on li "Video Card Options" at bounding box center [158, 76] width 64 height 13
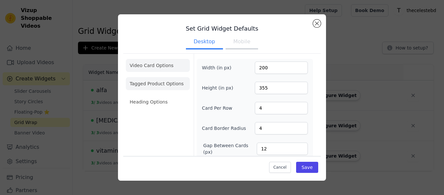
click at [161, 82] on li "Tagged Product Options" at bounding box center [158, 83] width 64 height 13
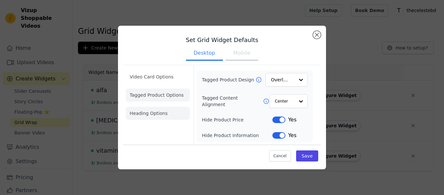
click at [162, 110] on li "Heading Options" at bounding box center [158, 113] width 64 height 13
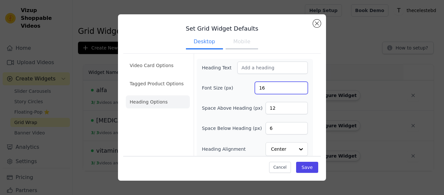
drag, startPoint x: 269, startPoint y: 91, endPoint x: 240, endPoint y: 88, distance: 29.1
click at [240, 88] on div "Font Size (px) 16" at bounding box center [255, 88] width 106 height 12
type input "0"
drag, startPoint x: 284, startPoint y: 109, endPoint x: 244, endPoint y: 110, distance: 40.3
click at [244, 110] on div "Space Above Heading (px) 12" at bounding box center [255, 108] width 106 height 12
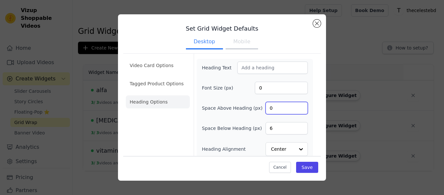
type input "0"
drag, startPoint x: 282, startPoint y: 129, endPoint x: 238, endPoint y: 130, distance: 43.2
click at [238, 130] on div "Space Below Heading (px) 6" at bounding box center [255, 128] width 106 height 12
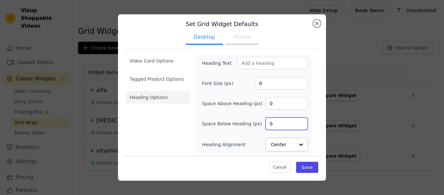
scroll to position [5, 0]
type input "0"
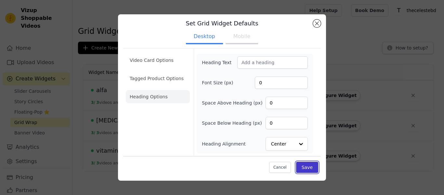
click at [311, 167] on button "Save" at bounding box center [307, 167] width 22 height 11
